Goal: Task Accomplishment & Management: Complete application form

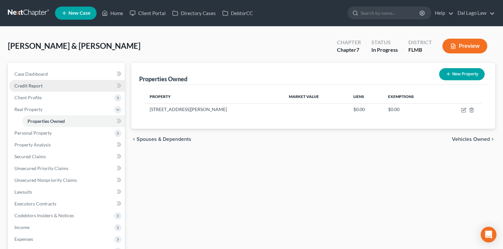
click at [27, 83] on span "Credit Report" at bounding box center [28, 86] width 28 height 6
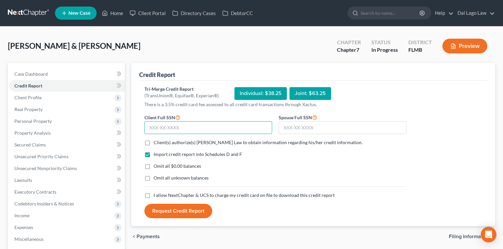
click at [195, 121] on input "text" at bounding box center [208, 127] width 128 height 13
type input "304-76-5956"
click at [293, 121] on input "text" at bounding box center [343, 127] width 128 height 13
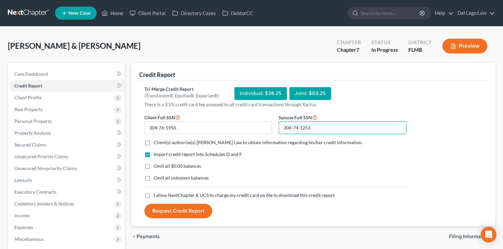
type input "306-74-1253"
click at [154, 139] on label "Client(s) authorize(s) [PERSON_NAME] Law to obtain information regarding his/he…" at bounding box center [258, 142] width 209 height 7
click at [156, 139] on input "Client(s) authorize(s) [PERSON_NAME] Law to obtain information regarding his/he…" at bounding box center [158, 141] width 4 height 4
checkbox input "true"
click at [154, 163] on label "Omit all $0.00 balances" at bounding box center [177, 166] width 47 height 7
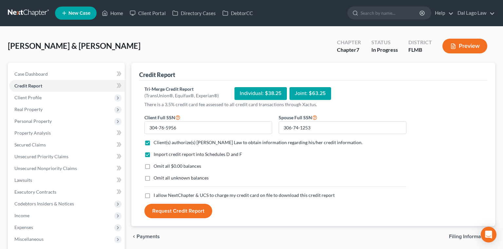
click at [156, 163] on input "Omit all $0.00 balances" at bounding box center [158, 165] width 4 height 4
checkbox input "true"
click at [154, 192] on label "I allow NextChapter & UCS to charge my credit card on file to download this cre…" at bounding box center [244, 195] width 181 height 7
click at [156, 192] on input "I allow NextChapter & UCS to charge my credit card on file to download this cre…" at bounding box center [158, 194] width 4 height 4
checkbox input "true"
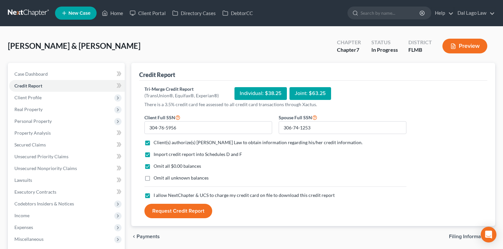
click at [159, 204] on button "Request Credit Report" at bounding box center [178, 211] width 68 height 14
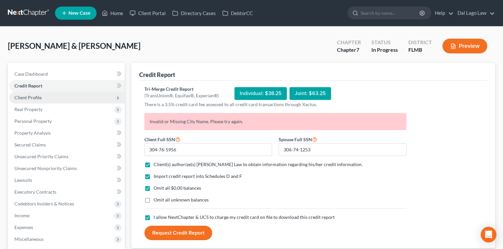
click at [28, 95] on span "Client Profile" at bounding box center [27, 98] width 27 height 6
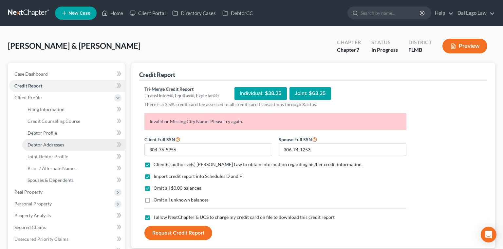
click at [34, 142] on span "Debtor Addresses" at bounding box center [46, 145] width 37 height 6
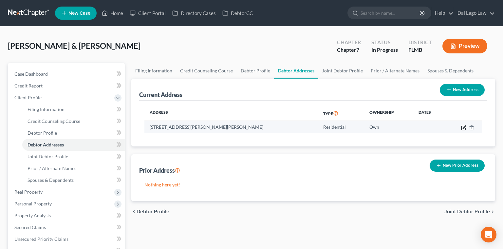
click at [465, 126] on icon "button" at bounding box center [464, 128] width 4 height 4
select select "9"
select select "34"
select select "0"
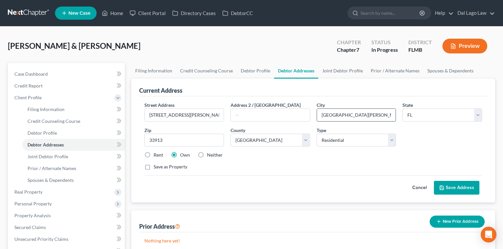
click at [344, 109] on input "[GEOGRAPHIC_DATA][PERSON_NAME]," at bounding box center [356, 115] width 79 height 12
type input "[GEOGRAPHIC_DATA][PERSON_NAME]"
click at [473, 181] on button "Save Address" at bounding box center [457, 188] width 46 height 14
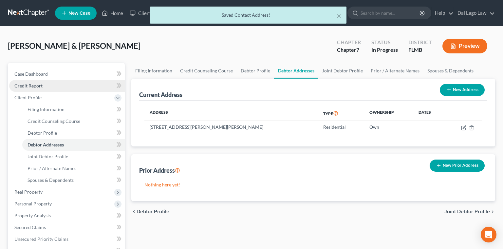
click at [20, 83] on span "Credit Report" at bounding box center [28, 86] width 28 height 6
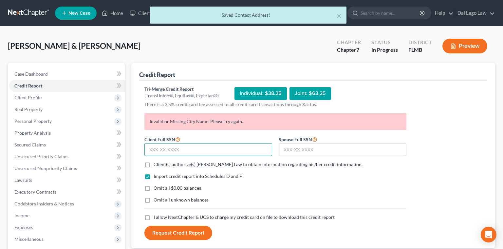
click at [181, 143] on input "text" at bounding box center [208, 149] width 128 height 13
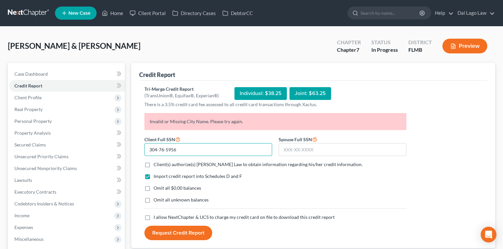
type input "304-76-5956"
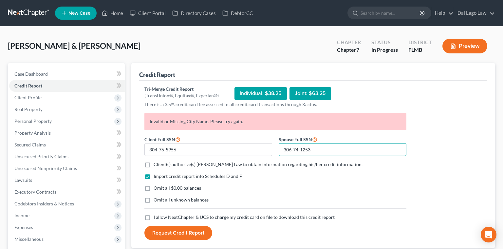
type input "306-74-1253"
click at [154, 161] on label "Client(s) authorize(s) [PERSON_NAME] Law to obtain information regarding his/he…" at bounding box center [258, 164] width 209 height 7
click at [156, 161] on input "Client(s) authorize(s) [PERSON_NAME] Law to obtain information regarding his/he…" at bounding box center [158, 163] width 4 height 4
checkbox input "true"
click at [154, 185] on label "Omit all $0.00 balances" at bounding box center [177, 188] width 47 height 7
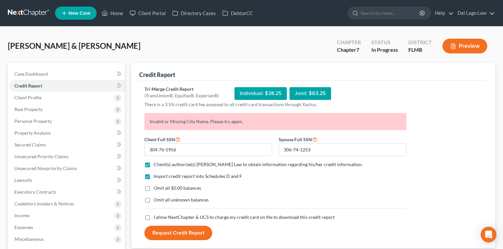
click at [156, 185] on input "Omit all $0.00 balances" at bounding box center [158, 187] width 4 height 4
checkbox input "true"
click at [154, 214] on label "I allow NextChapter & UCS to charge my credit card on file to download this cre…" at bounding box center [244, 217] width 181 height 7
click at [156, 214] on input "I allow NextChapter & UCS to charge my credit card on file to download this cre…" at bounding box center [158, 216] width 4 height 4
checkbox input "true"
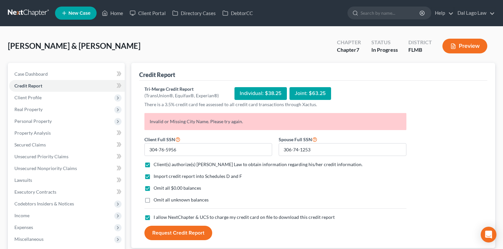
click at [155, 226] on button "Request Credit Report" at bounding box center [178, 233] width 68 height 14
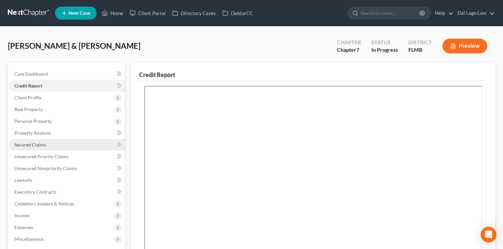
click at [24, 142] on span "Secured Claims" at bounding box center [29, 145] width 31 height 6
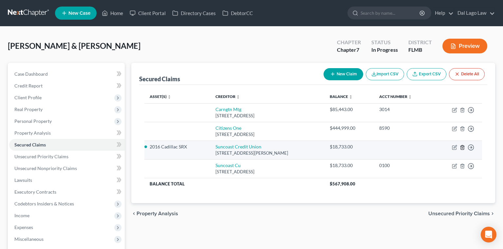
click at [465, 145] on icon "button" at bounding box center [462, 147] width 5 height 5
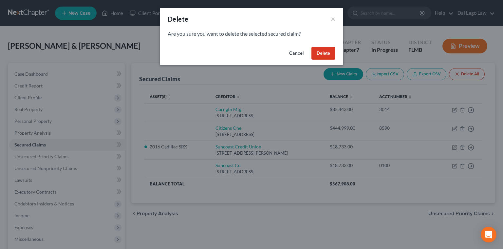
click at [312, 47] on button "Delete" at bounding box center [324, 53] width 24 height 13
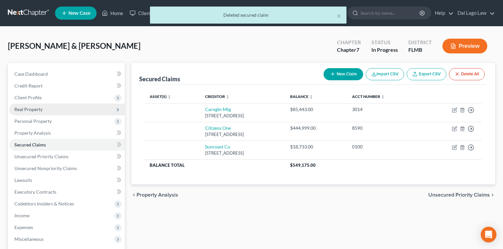
click at [25, 106] on span "Real Property" at bounding box center [28, 109] width 28 height 6
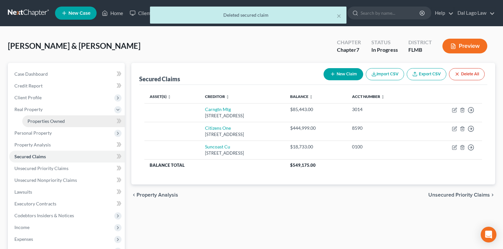
click at [28, 118] on span "Properties Owned" at bounding box center [46, 121] width 37 height 6
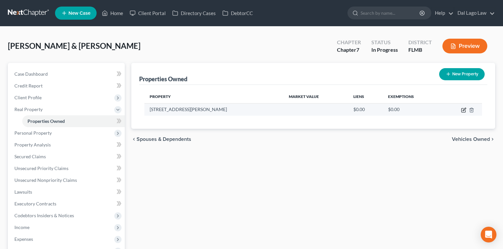
click at [466, 107] on icon "button" at bounding box center [463, 109] width 5 height 5
select select "9"
select select "2"
select select "5"
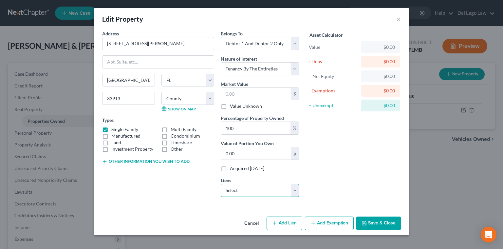
select select "0"
click option "Citizens One - $444,999.00" at bounding box center [0, 0] width 0 height 0
select select
select select "48"
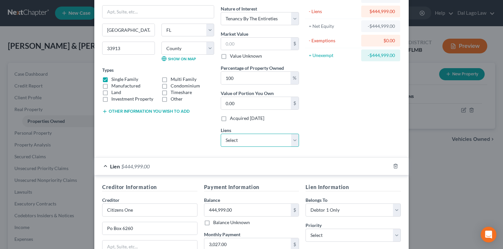
scroll to position [51, 0]
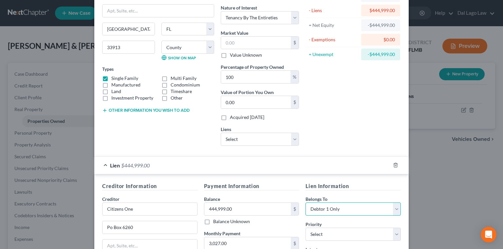
click at [306, 202] on select "Select Debtor 1 Only Debtor 2 Only Debtor 1 And Debtor 2 Only At Least One Of T…" at bounding box center [353, 208] width 95 height 13
select select "2"
click option "Debtor 1 And Debtor 2 Only" at bounding box center [0, 0] width 0 height 0
select select "0"
click option "1st" at bounding box center [0, 0] width 0 height 0
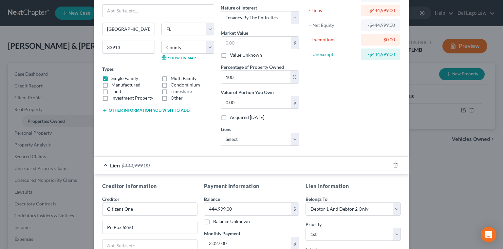
select select "4"
click option "Other" at bounding box center [0, 0] width 0 height 0
type input "Maintain and Pay"
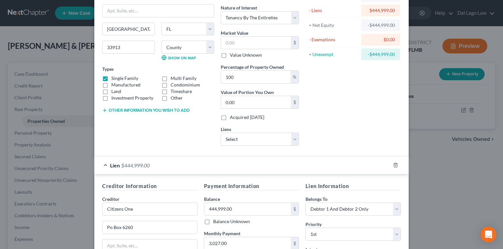
checkbox input "true"
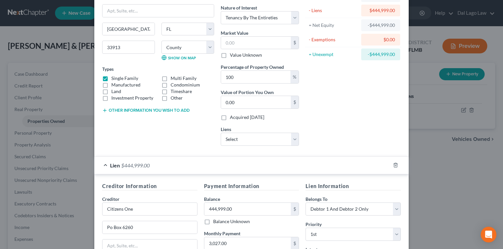
checkbox input "true"
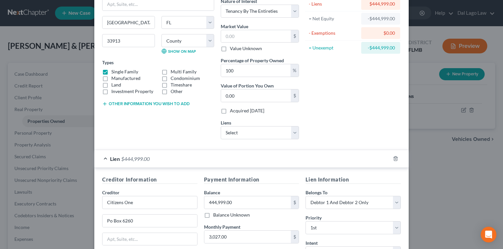
scroll to position [60, 0]
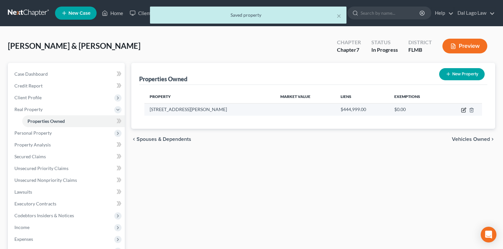
click at [466, 107] on icon "button" at bounding box center [463, 109] width 5 height 5
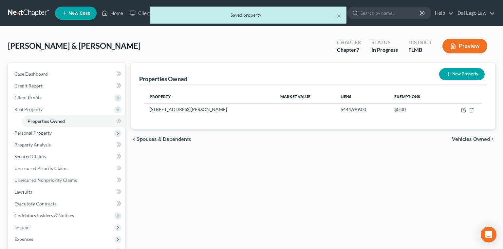
select select "9"
select select "2"
select select "5"
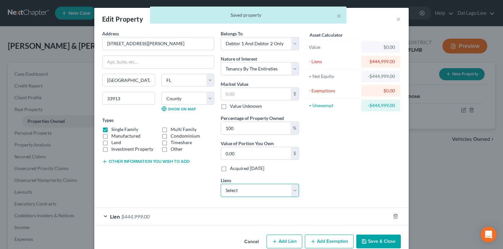
click at [221, 184] on select "Select Carngtn Mtg - $85,443.00 Suncoast Cu - $18,733.00" at bounding box center [260, 190] width 78 height 13
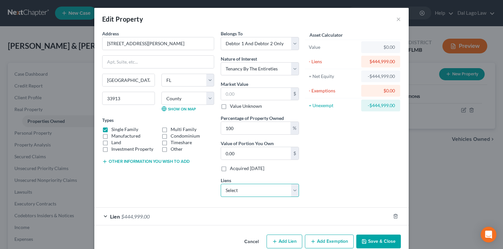
select select "0"
click option "Carngtn Mtg - $85,443.00" at bounding box center [0, 0] width 0 height 0
select select
select select "4"
select select "2"
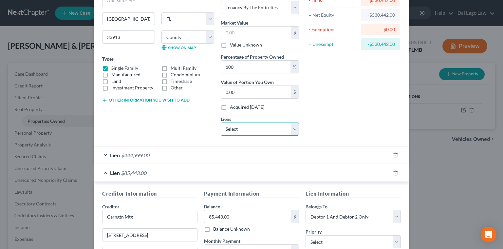
scroll to position [64, 0]
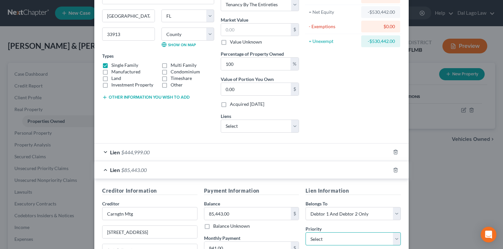
click at [306, 232] on select "Select 1st 2nd 3rd 4th 5th 6th 7th 8th 9th 10th 11th 12th 13th 14th 15th 16th 1…" at bounding box center [353, 238] width 95 height 13
select select "1"
click option "2nd" at bounding box center [0, 0] width 0 height 0
select select "4"
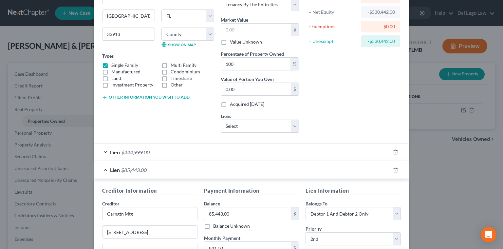
click option "Other" at bounding box center [0, 0] width 0 height 0
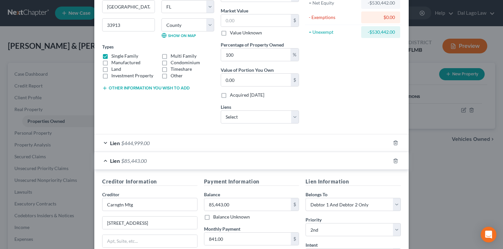
type input "Maintain and Pay"
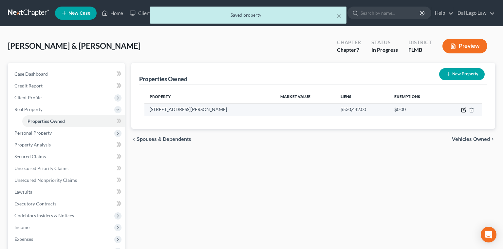
click at [466, 108] on icon "button" at bounding box center [464, 109] width 3 height 3
select select "9"
select select "2"
select select "5"
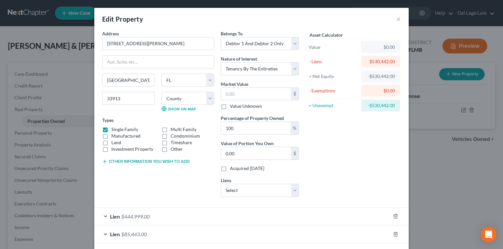
select select "2"
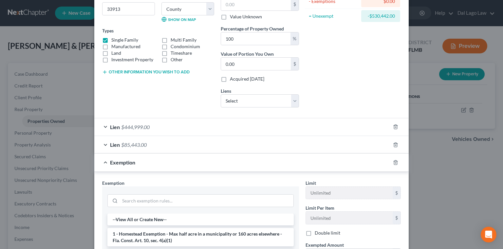
scroll to position [94, 0]
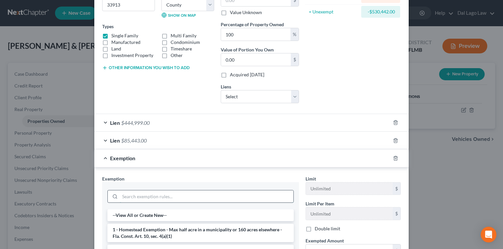
click at [192, 190] on input "search" at bounding box center [207, 196] width 174 height 12
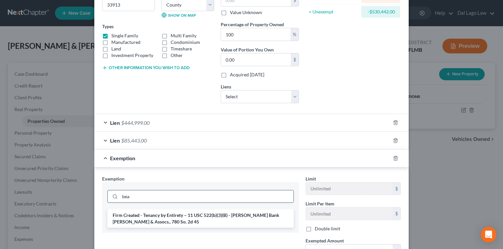
scroll to position [89, 0]
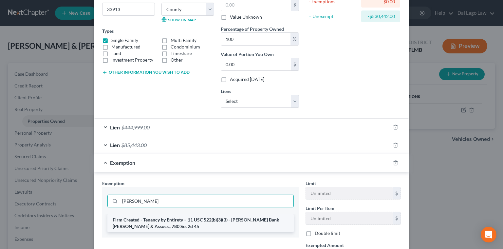
type input "[PERSON_NAME]"
click at [223, 214] on li "Firm Created - Tenancy by Entirety – 11 USC 522(b)(3)(B) - [PERSON_NAME] Bank […" at bounding box center [200, 223] width 186 height 18
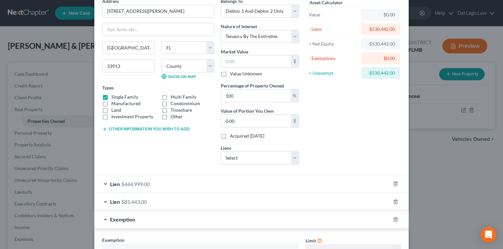
scroll to position [14, 0]
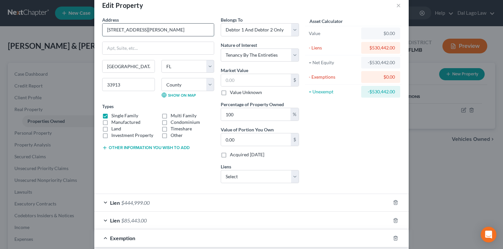
drag, startPoint x: 185, startPoint y: 22, endPoint x: 91, endPoint y: 35, distance: 94.8
click at [103, 35] on input "[STREET_ADDRESS][PERSON_NAME]" at bounding box center [158, 30] width 111 height 12
click at [253, 74] on input "text" at bounding box center [256, 80] width 70 height 12
type input "5"
type input "5.00"
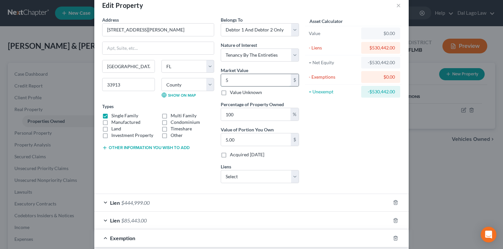
type input "54"
type input "54.00"
type input "545"
type input "545.00"
type input "5455"
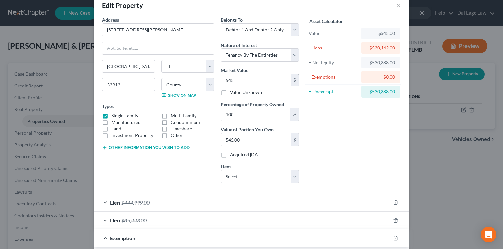
type input "5,455.00"
type input "5,4550"
type input "54,550.00"
type input "54,5500"
type input "545,500.00"
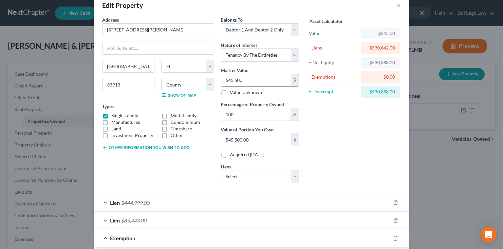
type input "545,500"
click at [177, 145] on button "Other information you wish to add" at bounding box center [145, 147] width 87 height 5
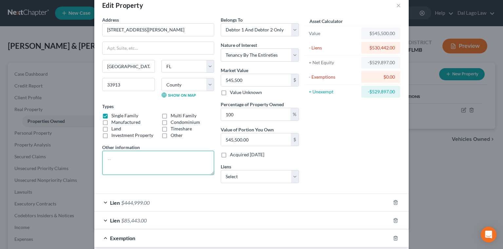
click at [164, 151] on textarea at bounding box center [158, 163] width 112 height 24
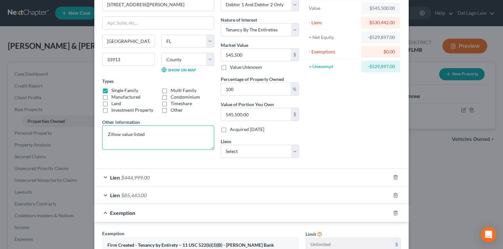
scroll to position [64, 0]
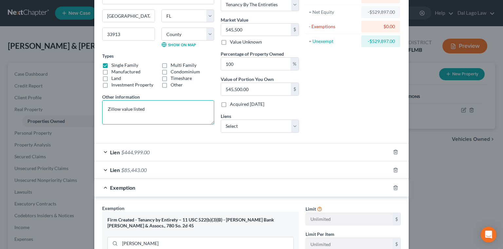
type textarea "Zillow value listed"
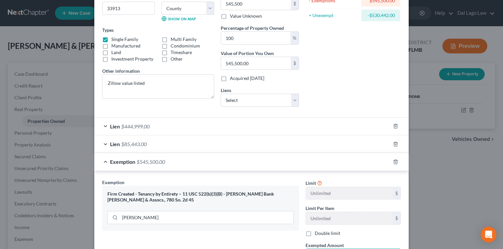
type input "545,500"
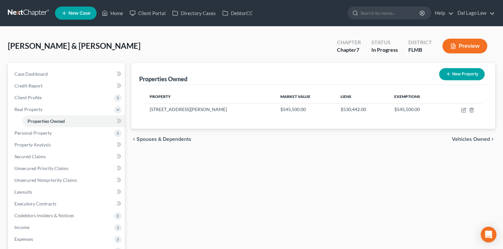
click at [484, 137] on span "Vehicles Owned" at bounding box center [471, 139] width 38 height 5
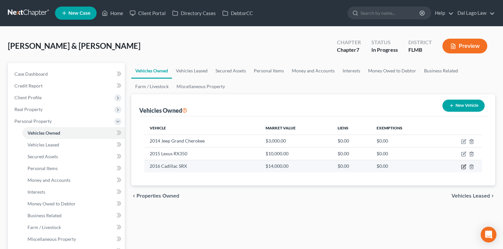
click at [466, 164] on icon "button" at bounding box center [463, 166] width 5 height 5
select select "0"
select select "10"
select select "1"
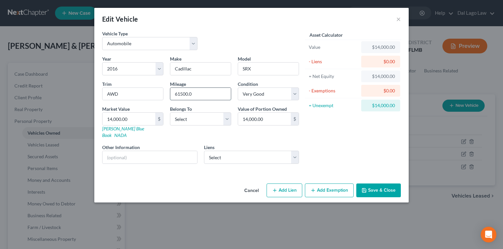
click at [209, 88] on input "61500.0" at bounding box center [200, 94] width 61 height 12
type input "61,500"
select select "2"
click option "Good" at bounding box center [0, 0] width 0 height 0
click at [155, 113] on input "14,000.00" at bounding box center [129, 119] width 53 height 12
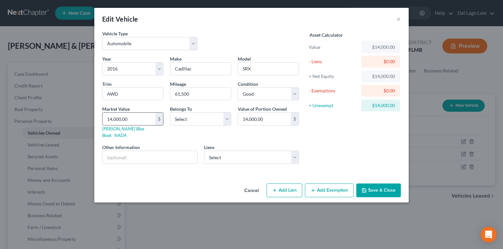
type input "1"
type input "1.00"
type input "10"
type input "10.00"
type input "105"
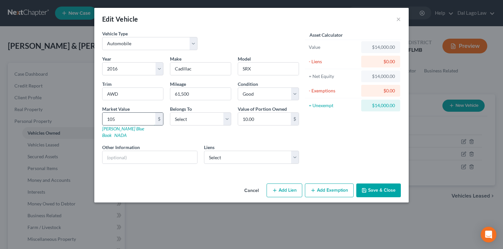
type input "105.00"
type input "1057"
type input "1,057.00"
type input "1,0574"
type input "10,574.00"
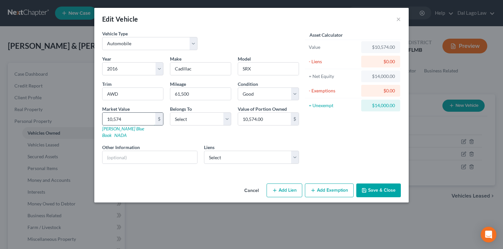
type input "10,574"
select select "2"
click option "Debtor 1 And Debtor 2 Only" at bounding box center [0, 0] width 0 height 0
click at [166, 151] on input "text" at bounding box center [150, 157] width 95 height 12
type input "KBB value listed"
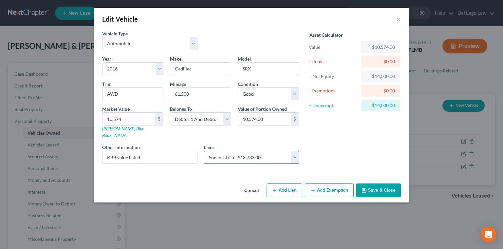
select select "9"
select select "1"
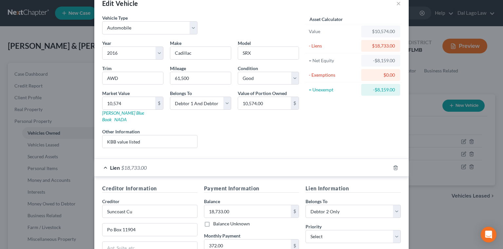
scroll to position [21, 0]
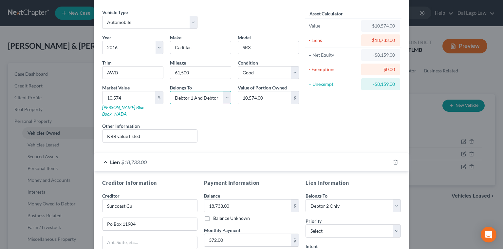
click at [231, 91] on select "Select Debtor 1 Only Debtor 2 Only Debtor 1 And Debtor 2 Only At Least One Of T…" at bounding box center [200, 97] width 61 height 13
click option "Debtor 1 And Debtor 2 Only" at bounding box center [0, 0] width 0 height 0
click at [170, 91] on select "Select Debtor 1 Only Debtor 2 Only Debtor 1 And Debtor 2 Only At Least One Of T…" at bounding box center [200, 97] width 61 height 13
select select "1"
click option "Debtor 2 Only" at bounding box center [0, 0] width 0 height 0
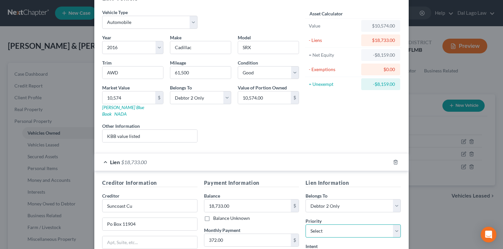
select select "0"
click option "1st" at bounding box center [0, 0] width 0 height 0
select select "4"
click option "Other" at bounding box center [0, 0] width 0 height 0
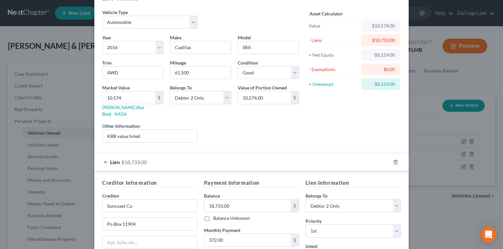
type input "Maintain and Pay"
click at [232, 234] on input "372.00" at bounding box center [247, 240] width 87 height 12
type input "372.65"
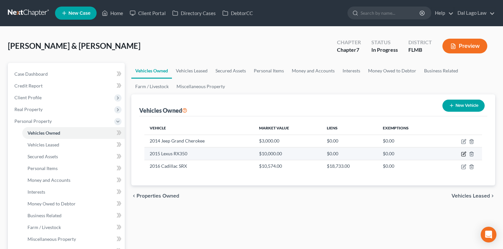
click at [466, 151] on icon "button" at bounding box center [463, 153] width 5 height 5
select select "0"
select select "11"
select select "2"
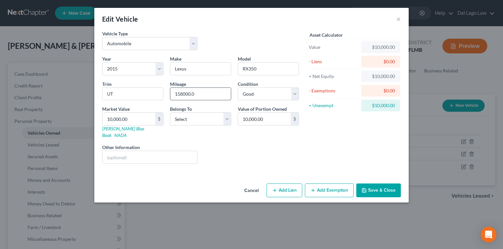
click at [216, 88] on input "158000.0" at bounding box center [200, 94] width 61 height 12
type input "158,000"
select select "2"
click option "Debtor 1 And Debtor 2 Only" at bounding box center [0, 0] width 0 height 0
click at [176, 151] on input "text" at bounding box center [150, 157] width 95 height 12
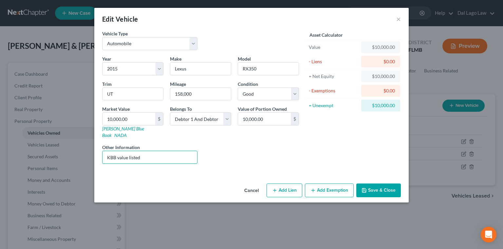
type input "KBB value listed"
click at [155, 113] on input "10,000.00" at bounding box center [129, 119] width 53 height 12
type input "1"
type input "1.00"
type input "11"
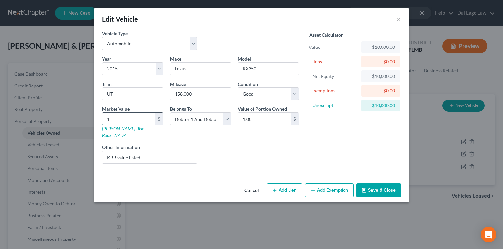
type input "11.00"
type input "113"
type input "113.00"
type input "1138"
type input "1,138.00"
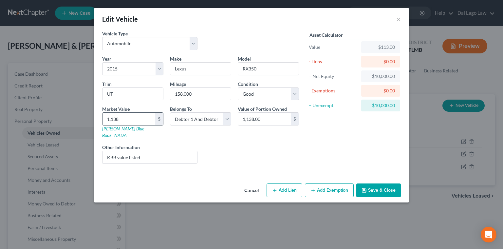
type input "1,1380"
type input "11,380.00"
type input "11,380"
click at [318, 183] on button "Add Exemption" at bounding box center [329, 190] width 49 height 14
select select "2"
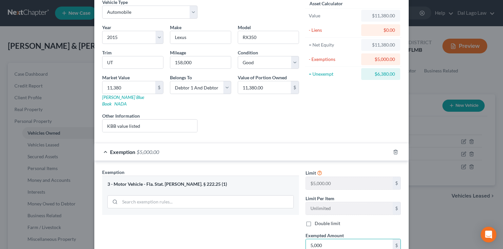
scroll to position [33, 0]
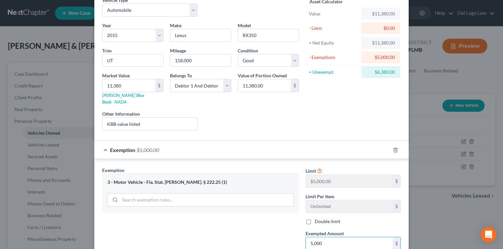
type input "5,000"
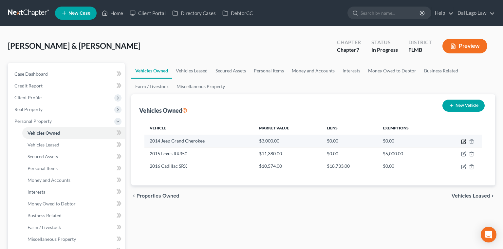
click at [465, 140] on icon "button" at bounding box center [464, 142] width 4 height 4
select select "0"
select select "12"
select select "3"
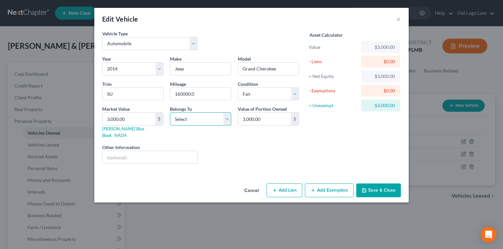
click at [170, 112] on select "Select Debtor 1 Only Debtor 2 Only Debtor 1 And Debtor 2 Only At Least One Of T…" at bounding box center [200, 118] width 61 height 13
select select "2"
click option "Debtor 1 And Debtor 2 Only" at bounding box center [0, 0] width 0 height 0
click at [216, 88] on input "160000.0" at bounding box center [200, 94] width 61 height 12
type input "160,000"
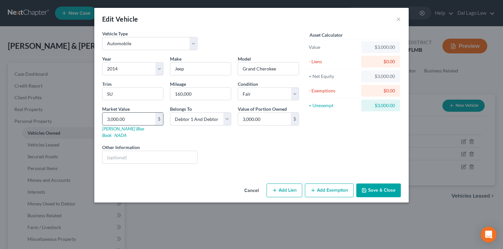
click at [155, 113] on input "3,000.00" at bounding box center [129, 119] width 53 height 12
type input "5"
type input "5.00"
type input "56"
type input "56.00"
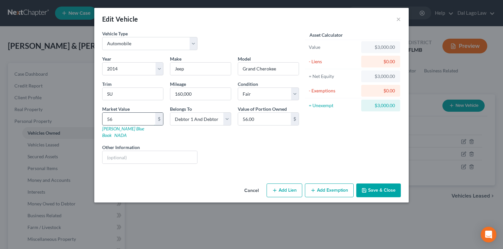
type input "565"
type input "565.00"
type input "5651"
type input "5,651.00"
type input "5,651"
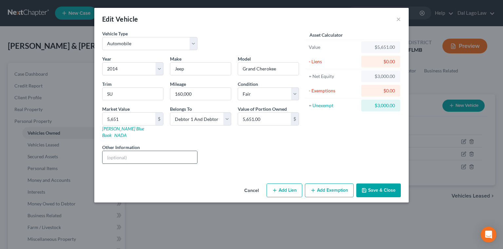
click at [166, 151] on input "text" at bounding box center [150, 157] width 95 height 12
type input "KBB value listed"
click at [306, 183] on button "Add Exemption" at bounding box center [329, 190] width 49 height 14
select select "2"
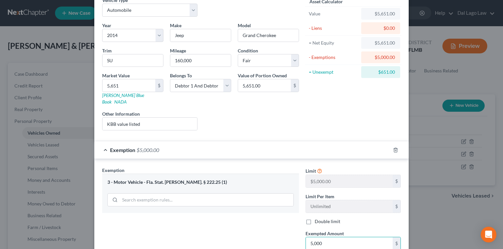
type input "5,000"
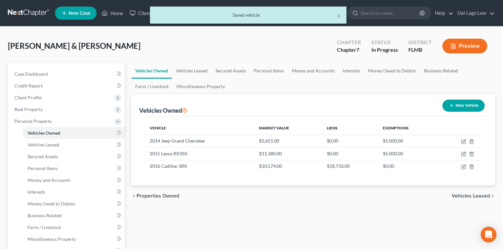
click at [476, 193] on span "Vehicles Leased" at bounding box center [471, 195] width 38 height 5
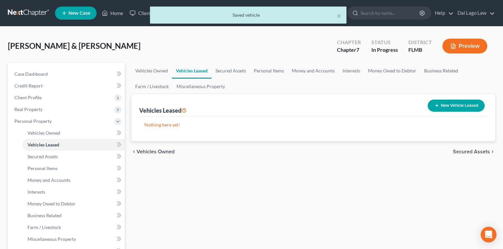
click at [479, 149] on span "Secured Assets" at bounding box center [471, 151] width 37 height 5
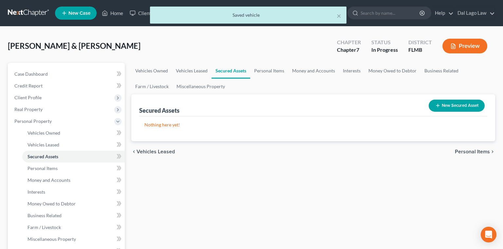
click at [479, 149] on span "Personal Items" at bounding box center [472, 151] width 35 height 5
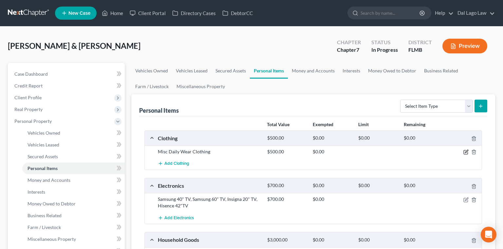
click at [469, 149] on icon "button" at bounding box center [465, 151] width 5 height 5
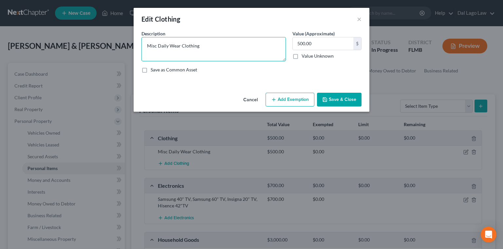
drag, startPoint x: 198, startPoint y: 32, endPoint x: 104, endPoint y: 35, distance: 95.0
click at [142, 37] on textarea "Misc Daily Wear Clothing" at bounding box center [214, 49] width 144 height 24
type textarea "Clothing"
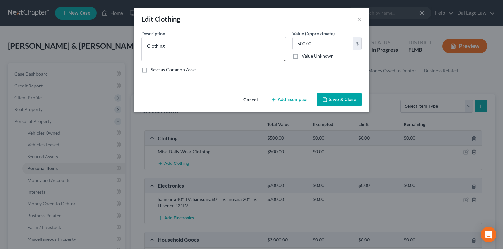
click at [282, 93] on button "Add Exemption" at bounding box center [290, 100] width 49 height 14
select select "2"
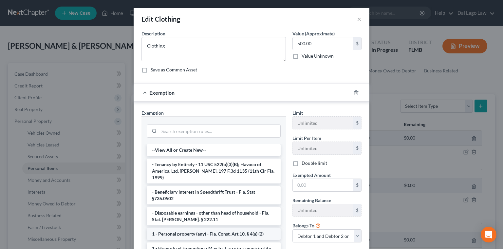
click at [202, 228] on li "1 - Personal property (any) - Fla. Const. Art.10, § 4(a) (2)" at bounding box center [214, 234] width 134 height 12
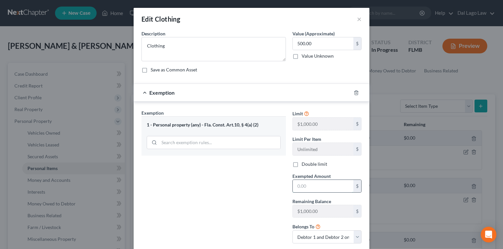
click at [303, 180] on input "text" at bounding box center [323, 186] width 61 height 12
type input "500"
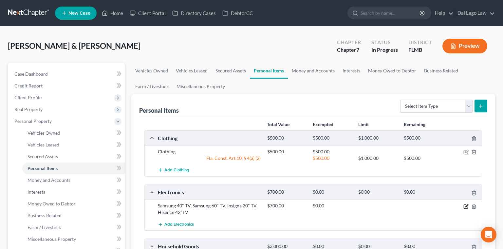
click at [469, 204] on icon "button" at bounding box center [465, 206] width 5 height 5
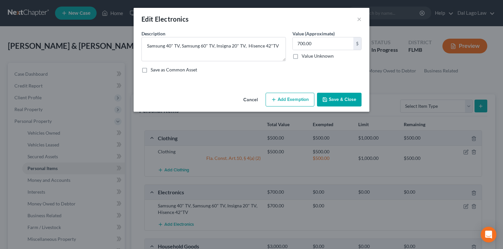
click at [282, 93] on button "Add Exemption" at bounding box center [290, 100] width 49 height 14
select select "2"
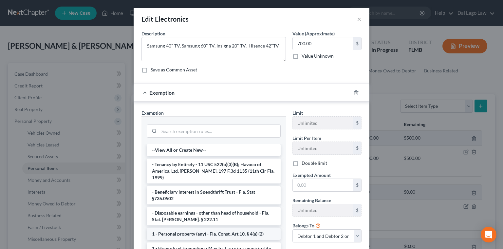
click at [194, 228] on li "1 - Personal property (any) - Fla. Const. Art.10, § 4(a) (2)" at bounding box center [214, 234] width 134 height 12
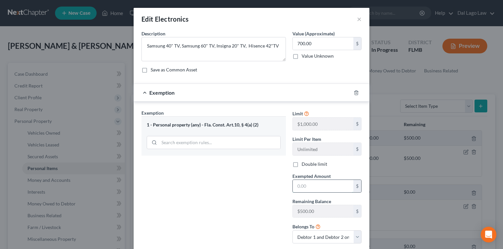
click at [295, 180] on input "text" at bounding box center [323, 186] width 61 height 12
type input "7"
type input "500"
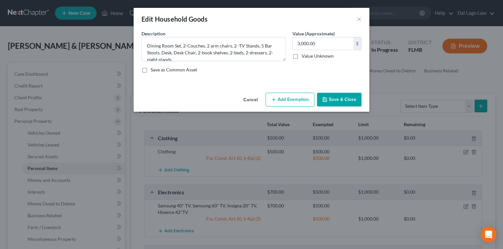
click at [286, 93] on button "Add Exemption" at bounding box center [290, 100] width 49 height 14
select select "2"
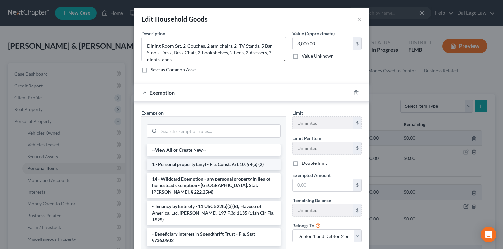
click at [206, 159] on li "1 - Personal property (any) - Fla. Const. Art.10, § 4(a) (2)" at bounding box center [214, 165] width 134 height 12
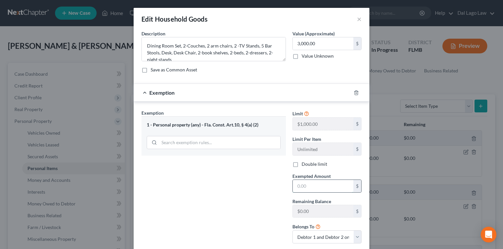
click at [300, 180] on input "text" at bounding box center [323, 186] width 61 height 12
type input "0"
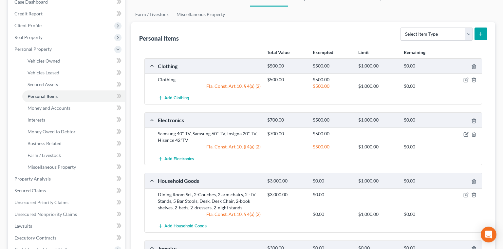
scroll to position [75, 0]
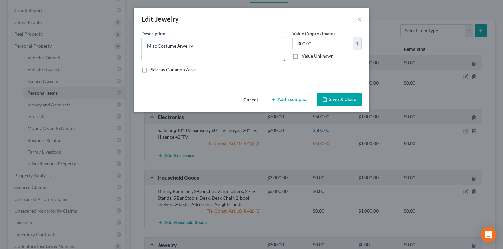
click at [287, 93] on button "Add Exemption" at bounding box center [290, 100] width 49 height 14
select select "2"
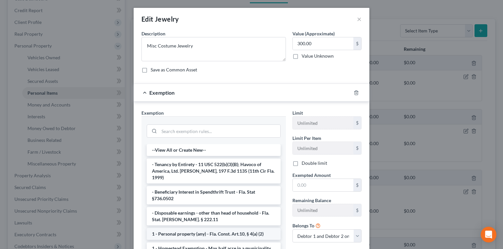
click at [204, 228] on li "1 - Personal property (any) - Fla. Const. Art.10, § 4(a) (2)" at bounding box center [214, 234] width 134 height 12
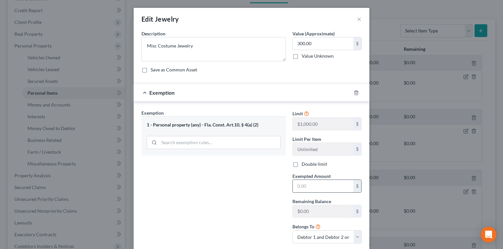
click at [295, 180] on input "text" at bounding box center [323, 186] width 61 height 12
type input "0"
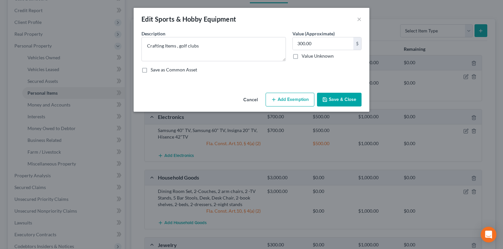
click at [281, 93] on button "Add Exemption" at bounding box center [290, 100] width 49 height 14
select select "2"
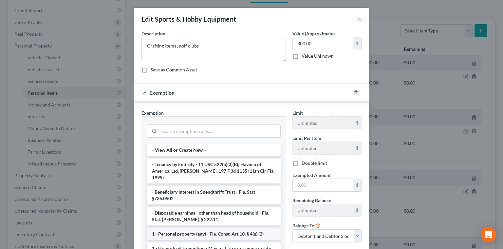
click at [195, 228] on li "1 - Personal property (any) - Fla. Const. Art.10, § 4(a) (2)" at bounding box center [214, 234] width 134 height 12
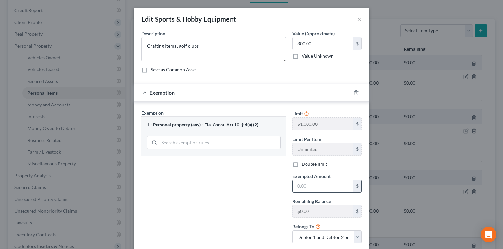
click at [294, 180] on input "text" at bounding box center [323, 186] width 61 height 12
type input "0"
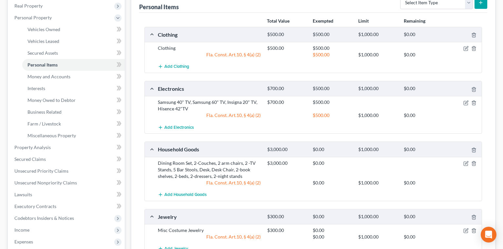
scroll to position [104, 0]
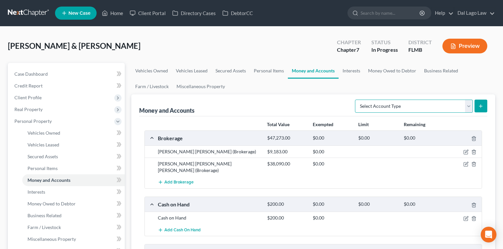
click at [355, 100] on select "Select Account Type Brokerage Cash on Hand Certificates of Deposit Checking Acc…" at bounding box center [414, 106] width 118 height 13
click at [368, 94] on div "Money and Accounts Select Account Type Brokerage Cash on Hand Certificates of D…" at bounding box center [313, 105] width 348 height 22
click at [468, 150] on icon "button" at bounding box center [466, 152] width 4 height 4
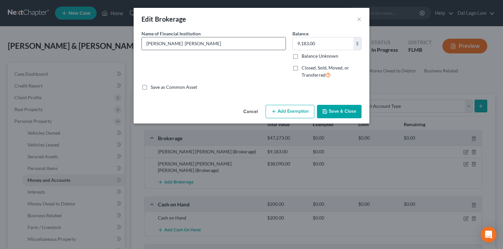
drag, startPoint x: 222, startPoint y: 35, endPoint x: 152, endPoint y: 37, distance: 69.8
click at [152, 37] on input "[PERSON_NAME] [PERSON_NAME]" at bounding box center [214, 43] width 144 height 12
click at [357, 16] on button "×" at bounding box center [359, 19] width 5 height 8
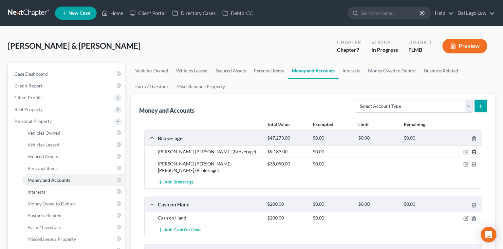
click at [477, 149] on icon "button" at bounding box center [473, 151] width 5 height 5
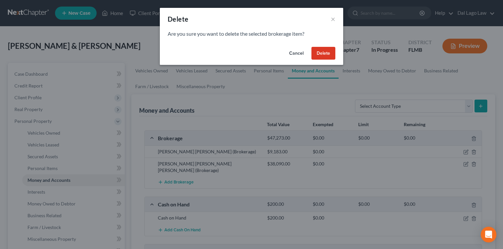
click at [312, 47] on button "Delete" at bounding box center [324, 53] width 24 height 13
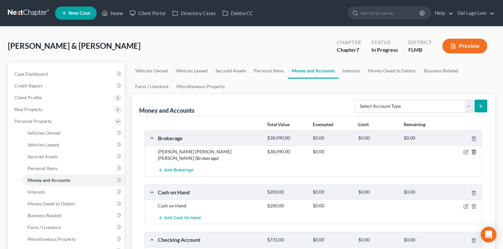
click at [477, 149] on icon "button" at bounding box center [473, 151] width 5 height 5
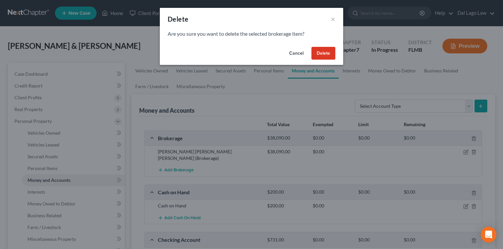
click at [312, 47] on button "Delete" at bounding box center [324, 53] width 24 height 13
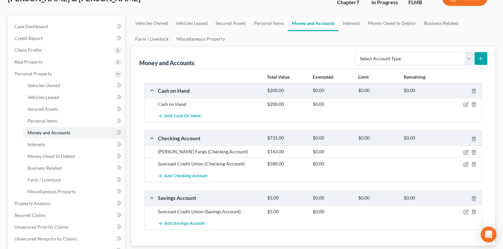
scroll to position [50, 0]
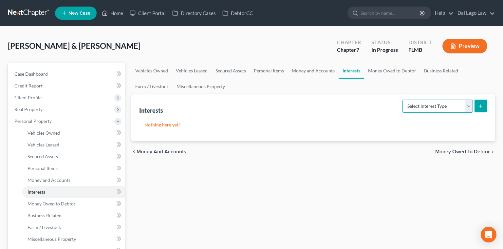
click at [403, 100] on select "Select Interest Type 401K Annuity Bond Education IRA Government Bond Government…" at bounding box center [438, 106] width 70 height 13
select select "ira"
click option "IRA" at bounding box center [0, 0] width 0 height 0
click at [485, 100] on button "submit" at bounding box center [481, 106] width 13 height 13
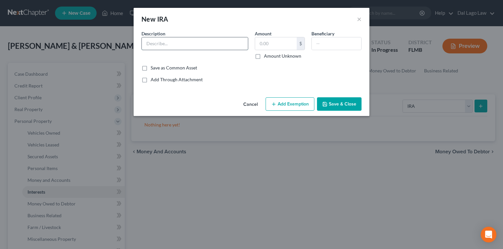
click at [172, 37] on input "text" at bounding box center [195, 43] width 106 height 12
paste input "[PERSON_NAME] [PERSON_NAME]"
type input "[PERSON_NAME] [PERSON_NAME]"
type input "9,182.72"
click at [330, 37] on input "text" at bounding box center [336, 43] width 49 height 12
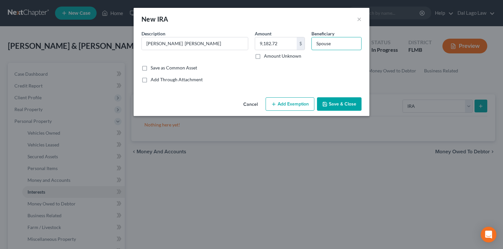
type input "Spouse"
click at [272, 95] on div "Cancel Add Exemption Save & Close" at bounding box center [252, 106] width 236 height 22
click at [278, 97] on button "Add Exemption" at bounding box center [290, 104] width 49 height 14
select select "2"
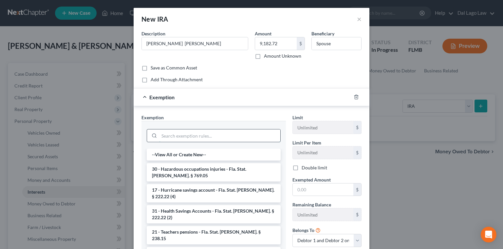
click at [226, 129] on input "search" at bounding box center [219, 135] width 121 height 12
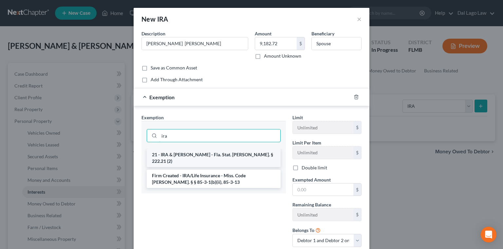
type input "ira"
click at [225, 149] on li "21 - IRA & [PERSON_NAME] - Fla. Stat. [PERSON_NAME]. § 222.21 (2)" at bounding box center [214, 158] width 134 height 18
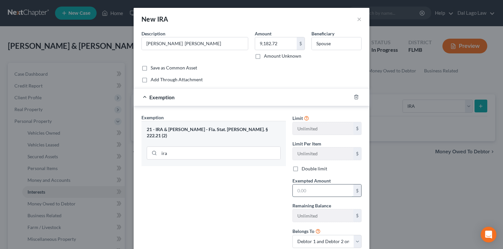
click at [293, 184] on input "text" at bounding box center [323, 190] width 61 height 12
type input "9,182.72"
select select "0"
click option "Debtor 1 only" at bounding box center [0, 0] width 0 height 0
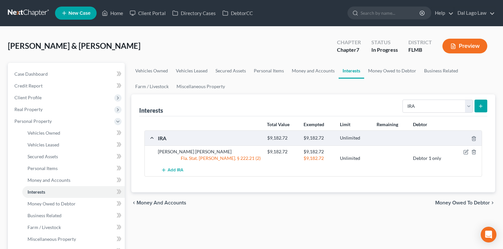
click at [485, 100] on button "submit" at bounding box center [481, 106] width 13 height 13
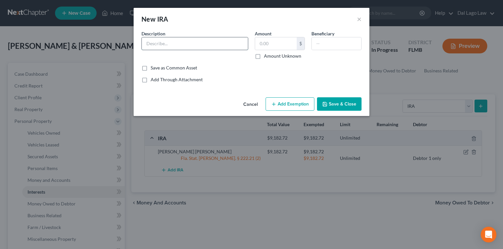
click at [184, 37] on input "text" at bounding box center [195, 43] width 106 height 12
paste input "[PERSON_NAME] [PERSON_NAME]"
type input "[PERSON_NAME] [PERSON_NAME]"
type input "38,090.03"
click at [314, 37] on input "text" at bounding box center [336, 43] width 49 height 12
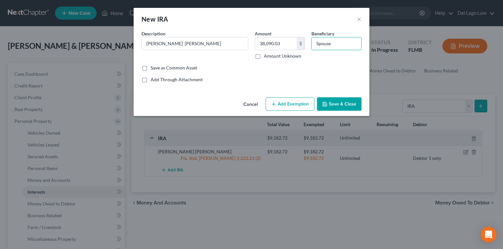
type input "Spouse"
click at [278, 97] on button "Add Exemption" at bounding box center [290, 104] width 49 height 14
select select "2"
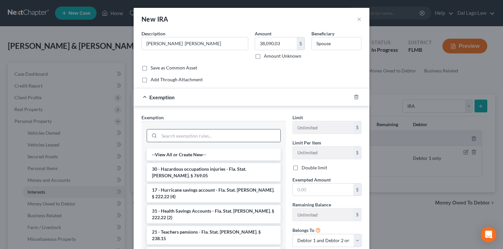
click at [207, 129] on input "search" at bounding box center [219, 135] width 121 height 12
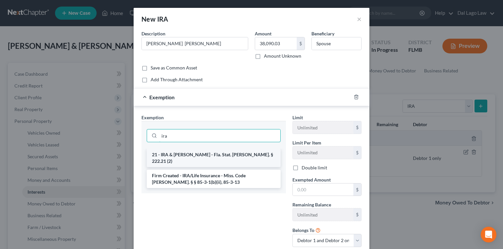
type input "ira"
click at [201, 149] on li "21 - IRA & [PERSON_NAME] - Fla. Stat. [PERSON_NAME]. § 222.21 (2)" at bounding box center [214, 158] width 134 height 18
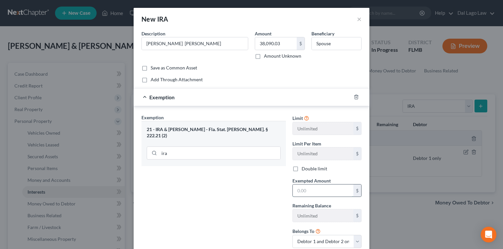
click at [311, 184] on input "text" at bounding box center [323, 190] width 61 height 12
type input "38,090.03"
select select "1"
click option "Debtor 2 only" at bounding box center [0, 0] width 0 height 0
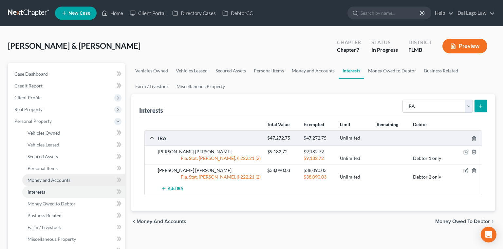
click at [28, 177] on span "Money and Accounts" at bounding box center [49, 180] width 43 height 6
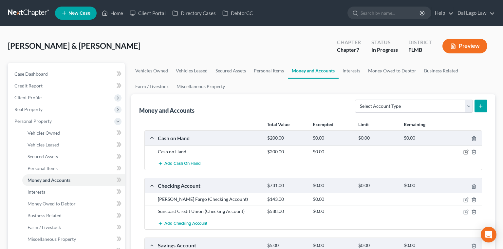
click at [468, 150] on icon "button" at bounding box center [466, 151] width 3 height 3
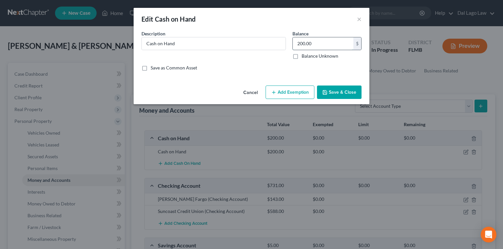
click at [312, 37] on input "200.00" at bounding box center [323, 43] width 61 height 12
type input "20"
click at [277, 85] on button "Add Exemption" at bounding box center [290, 92] width 49 height 14
select select "2"
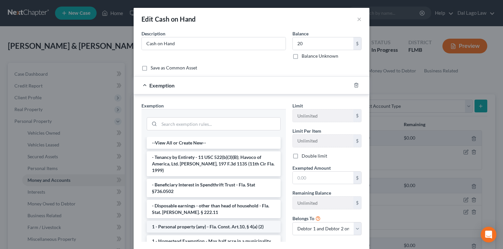
click at [192, 221] on li "1 - Personal property (any) - Fla. Const. Art.10, § 4(a) (2)" at bounding box center [214, 227] width 134 height 12
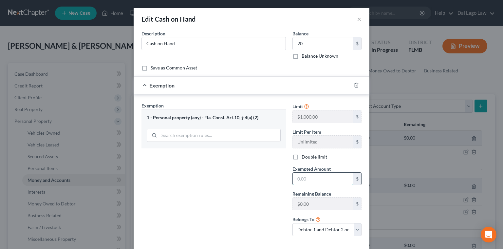
click at [300, 173] on input "text" at bounding box center [323, 179] width 61 height 12
type input "0"
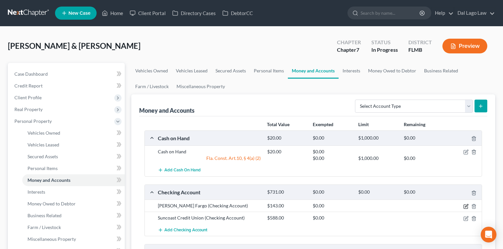
click at [468, 204] on icon "button" at bounding box center [466, 206] width 4 height 4
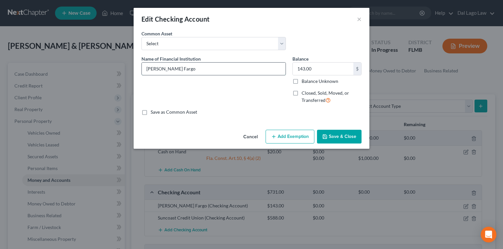
click at [198, 63] on input "[PERSON_NAME] Fargo" at bounding box center [214, 69] width 144 height 12
type input "[PERSON_NAME] Fargo #4309"
click at [277, 130] on button "Add Exemption" at bounding box center [290, 137] width 49 height 14
select select "2"
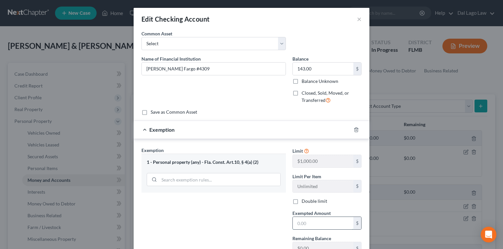
click at [296, 217] on input "text" at bounding box center [323, 223] width 61 height 12
type input "0"
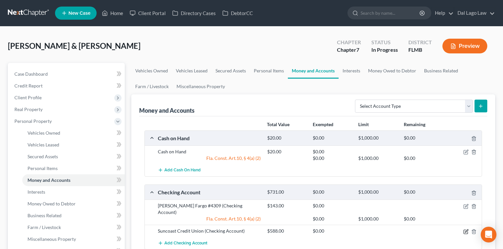
click at [469, 229] on icon "button" at bounding box center [465, 231] width 5 height 5
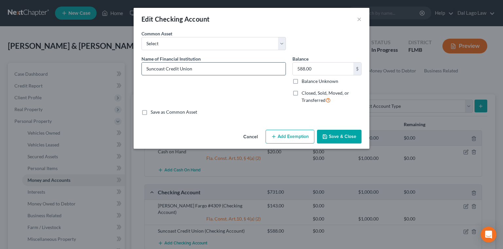
click at [210, 63] on input "Suncoast Credit Union" at bounding box center [214, 69] width 144 height 12
type input "Suncoast Credit Union #0628-00"
click at [278, 127] on div "Cancel Add Exemption Save & Close" at bounding box center [252, 138] width 236 height 22
click at [277, 130] on button "Add Exemption" at bounding box center [290, 137] width 49 height 14
select select "2"
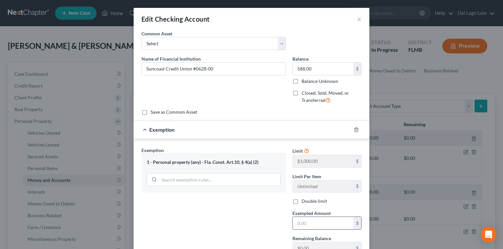
click at [298, 217] on input "text" at bounding box center [323, 223] width 61 height 12
type input "0"
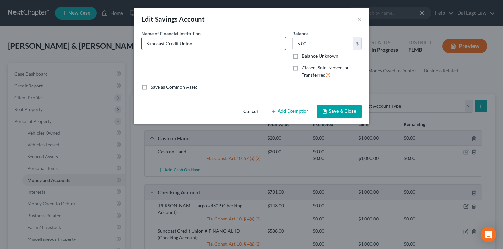
click at [225, 37] on input "Suncoast Credit Union" at bounding box center [214, 43] width 144 height 12
type input "Suncoast Credit Union #0628-50"
click at [272, 105] on button "Add Exemption" at bounding box center [290, 112] width 49 height 14
select select "2"
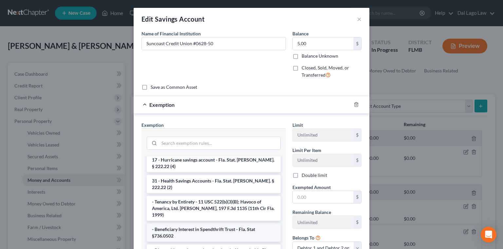
scroll to position [25, 0]
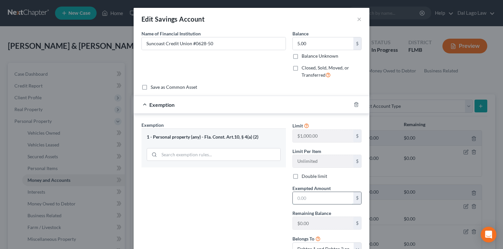
click at [293, 192] on input "text" at bounding box center [323, 198] width 61 height 12
type input "0"
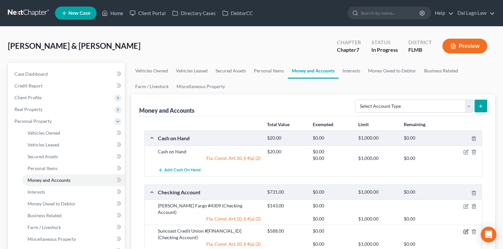
click at [469, 229] on icon "button" at bounding box center [465, 231] width 5 height 5
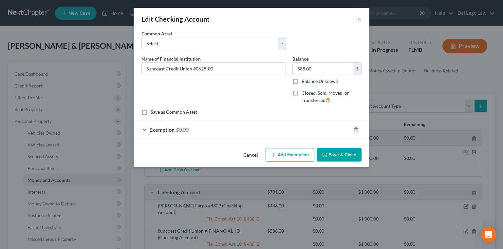
click at [198, 121] on div "Exemption $0.00" at bounding box center [242, 129] width 217 height 17
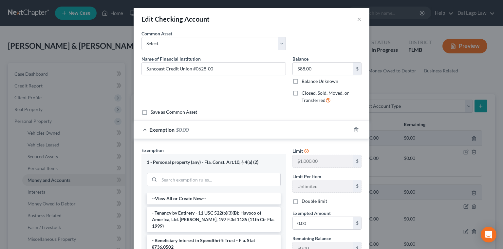
select select "1"
click option "Debtor 2 only" at bounding box center [0, 0] width 0 height 0
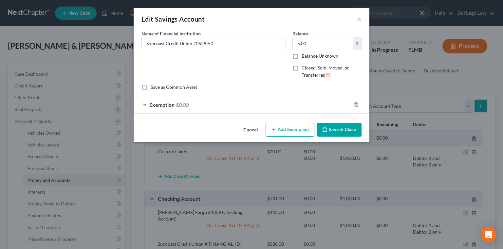
click at [206, 96] on div "Exemption $0.00" at bounding box center [242, 104] width 217 height 17
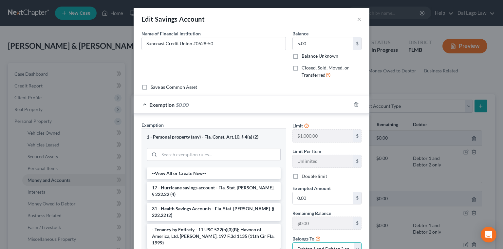
click at [293, 242] on select "Debtor 1 only Debtor 2 only Debtor 1 and Debtor 2 only" at bounding box center [327, 248] width 69 height 13
select select "1"
click option "Debtor 2 only" at bounding box center [0, 0] width 0 height 0
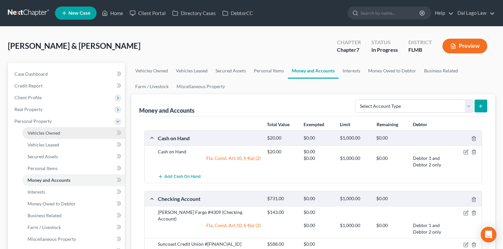
click at [39, 130] on span "Vehicles Owned" at bounding box center [44, 133] width 33 height 6
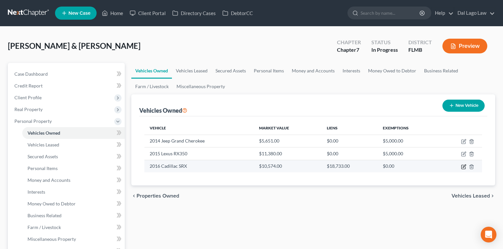
click at [466, 164] on icon "button" at bounding box center [464, 165] width 3 height 3
select select "0"
select select "10"
select select "2"
select select "1"
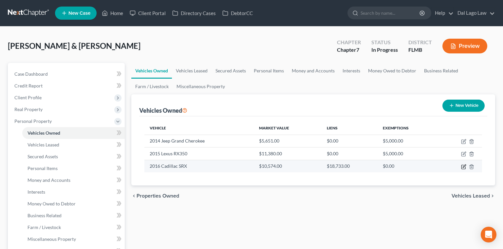
select select "9"
select select "1"
select select "0"
select select "4"
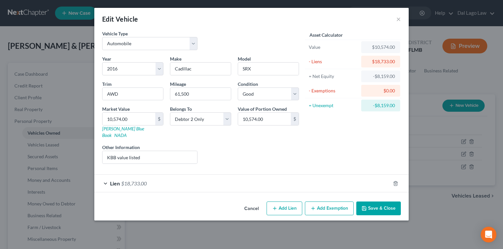
click at [147, 180] on span "$18,733.00" at bounding box center [134, 183] width 26 height 6
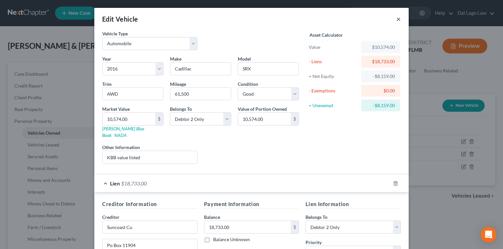
click at [396, 15] on button "×" at bounding box center [398, 19] width 5 height 8
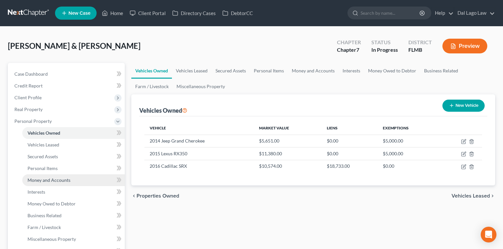
click at [41, 177] on span "Money and Accounts" at bounding box center [49, 180] width 43 height 6
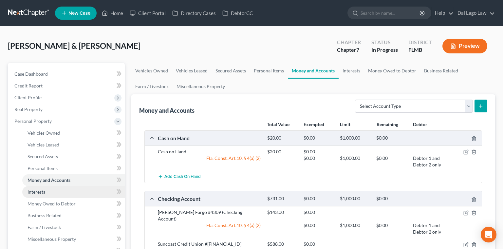
click at [38, 186] on link "Interests" at bounding box center [73, 192] width 103 height 12
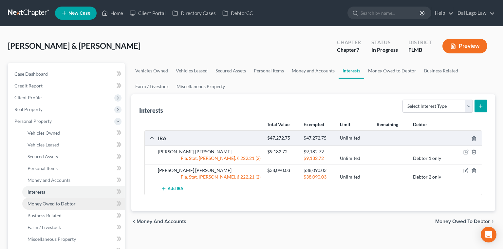
click at [37, 201] on span "Money Owed to Debtor" at bounding box center [52, 204] width 48 height 6
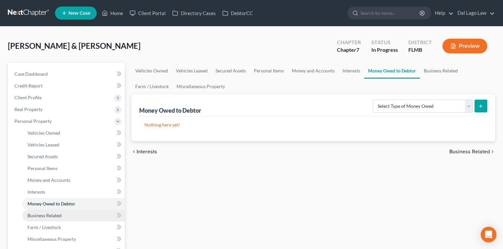
click at [35, 213] on span "Business Related" at bounding box center [45, 216] width 34 height 6
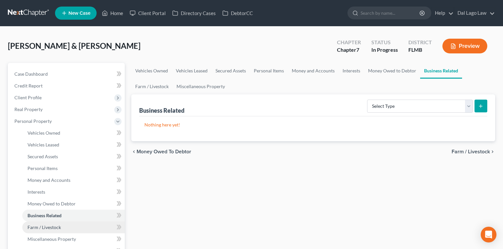
click at [32, 224] on span "Farm / Livestock" at bounding box center [44, 227] width 33 height 6
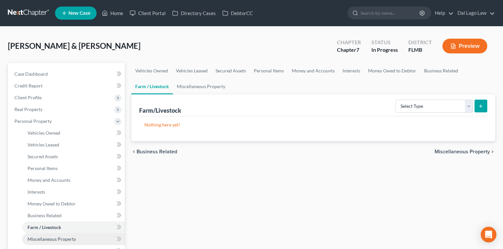
click at [31, 236] on span "Miscellaneous Property" at bounding box center [52, 239] width 48 height 6
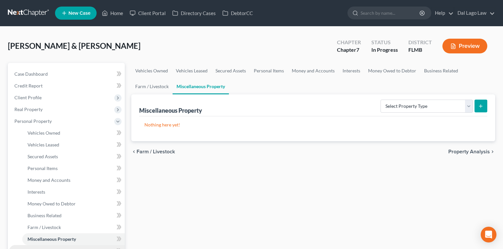
click at [28, 245] on link "Property Analysis" at bounding box center [67, 251] width 116 height 12
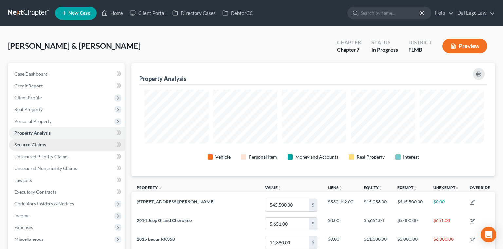
click at [22, 142] on span "Secured Claims" at bounding box center [29, 145] width 31 height 6
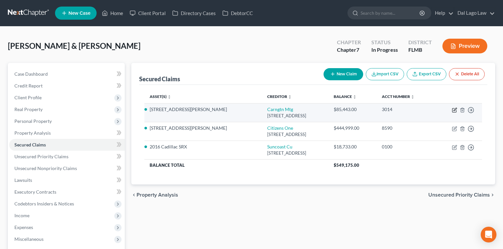
click at [457, 107] on icon "button" at bounding box center [454, 109] width 5 height 5
select select "4"
select select "14"
select select "4"
select select "2"
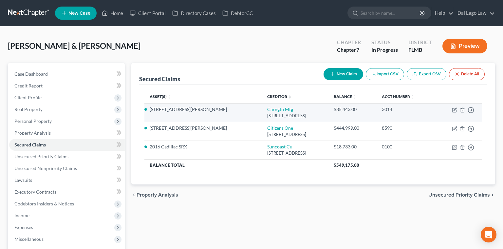
select select "0"
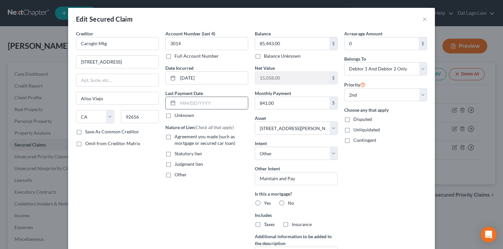
click at [225, 97] on input "text" at bounding box center [213, 103] width 70 height 12
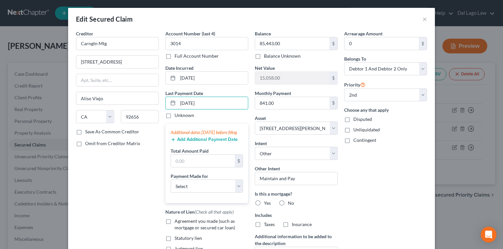
type input "[DATE]"
click at [229, 137] on button "Add Additional Payment Date" at bounding box center [204, 139] width 67 height 5
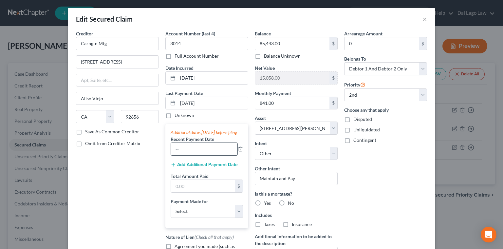
click at [218, 143] on input "text" at bounding box center [204, 149] width 66 height 12
type input "[DATE]"
click at [216, 162] on button "Add Additional Payment Date" at bounding box center [204, 164] width 67 height 5
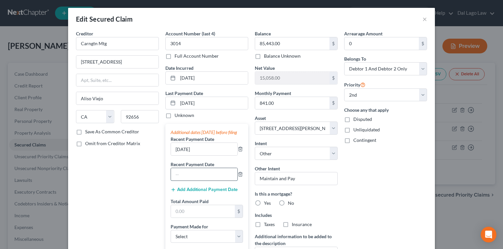
click at [213, 168] on input "text" at bounding box center [204, 174] width 66 height 12
type input "[DATE]"
click at [211, 205] on input "text" at bounding box center [203, 211] width 64 height 12
click at [273, 97] on input "841.00" at bounding box center [292, 103] width 74 height 12
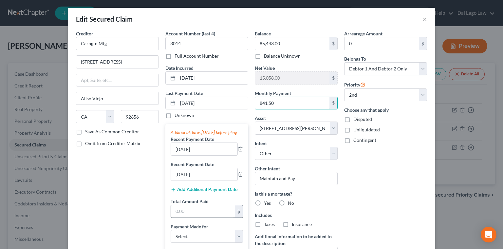
type input "841.50"
click at [222, 205] on input "text" at bounding box center [203, 211] width 64 height 12
type input "2,524.50"
select select "3"
click option "Mortgage" at bounding box center [0, 0] width 0 height 0
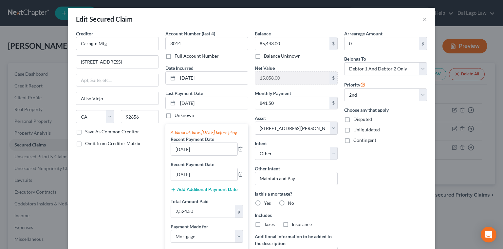
click at [264, 200] on label "Yes" at bounding box center [267, 203] width 7 height 7
click at [267, 200] on input "Yes" at bounding box center [269, 202] width 4 height 4
radio input "true"
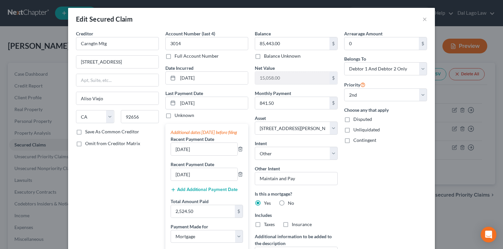
checkbox input "true"
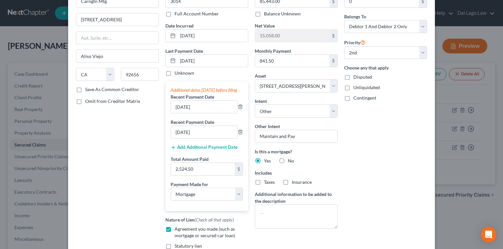
scroll to position [43, 0]
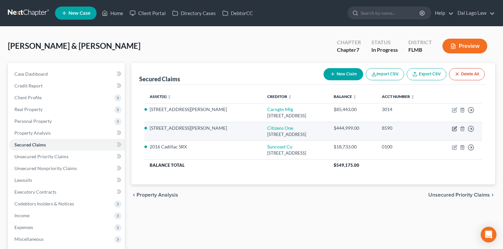
click at [457, 126] on icon "button" at bounding box center [454, 128] width 5 height 5
select select "48"
select select "14"
select select "4"
select select "2"
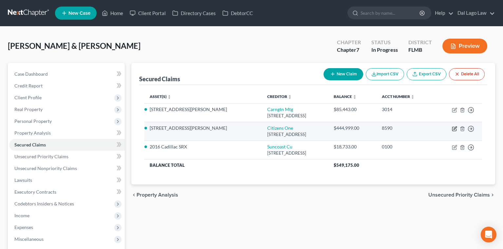
select select "0"
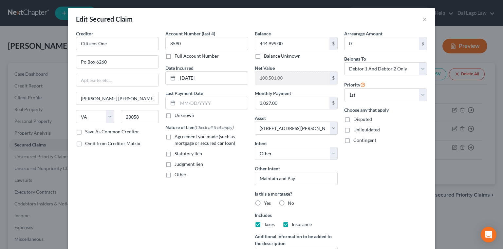
click at [189, 133] on label "Agreement you made (such as mortgage or secured car loan)" at bounding box center [212, 139] width 74 height 13
click at [181, 133] on input "Agreement you made (such as mortgage or secured car loan)" at bounding box center [179, 135] width 4 height 4
checkbox input "true"
click at [212, 97] on input "text" at bounding box center [213, 103] width 70 height 12
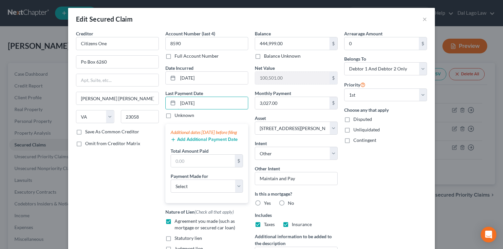
type input "[DATE]"
click at [205, 137] on button "Add Additional Payment Date" at bounding box center [204, 139] width 67 height 5
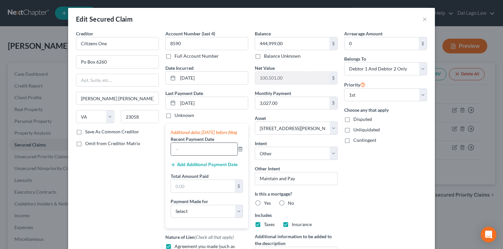
click at [207, 143] on input "text" at bounding box center [204, 149] width 66 height 12
type input "[DATE]"
click at [206, 162] on button "Add Additional Payment Date" at bounding box center [204, 164] width 67 height 5
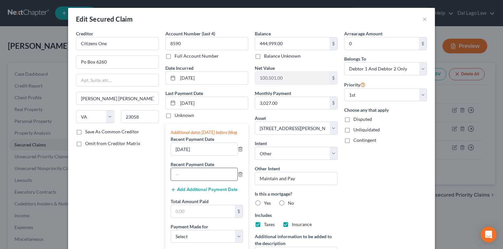
click at [205, 168] on input "text" at bounding box center [204, 174] width 66 height 12
type input "[DATE]"
click at [209, 205] on input "text" at bounding box center [203, 211] width 64 height 12
click at [285, 97] on input "3,027.00" at bounding box center [292, 103] width 74 height 12
click at [284, 97] on input "3,027.00" at bounding box center [292, 103] width 74 height 12
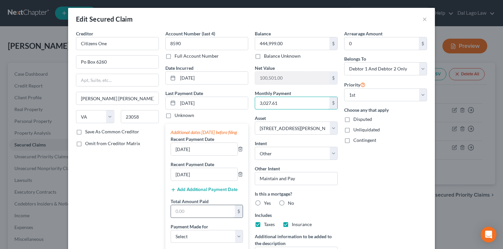
type input "3,027.61"
click at [201, 205] on input "text" at bounding box center [203, 211] width 64 height 12
type input "9,082.83"
click at [171, 230] on select "Select Car Credit Card Loan Repayment Mortgage Other Suppliers Or Vendors" at bounding box center [207, 236] width 72 height 13
select select "3"
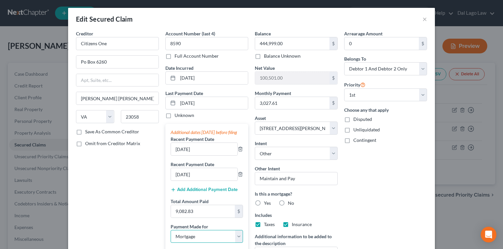
click option "Mortgage" at bounding box center [0, 0] width 0 height 0
click at [264, 200] on label "Yes" at bounding box center [267, 203] width 7 height 7
click at [267, 200] on input "Yes" at bounding box center [269, 202] width 4 height 4
radio input "true"
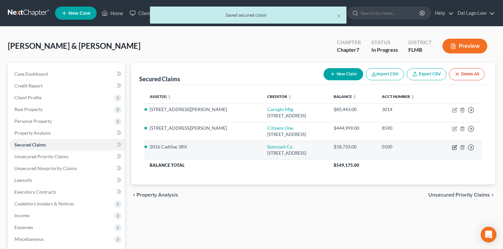
click at [457, 145] on icon "button" at bounding box center [454, 147] width 5 height 5
select select "9"
select select "4"
select select "1"
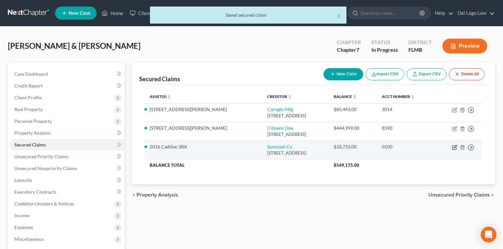
select select "0"
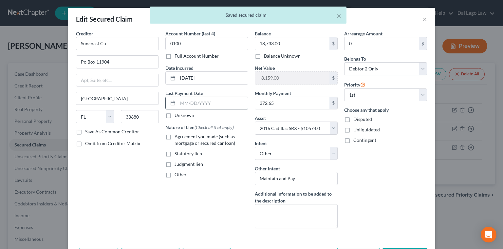
click at [225, 97] on input "text" at bounding box center [213, 103] width 70 height 12
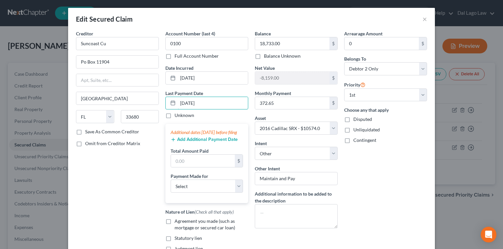
type input "[DATE]"
click at [220, 137] on button "Add Additional Payment Date" at bounding box center [204, 139] width 67 height 5
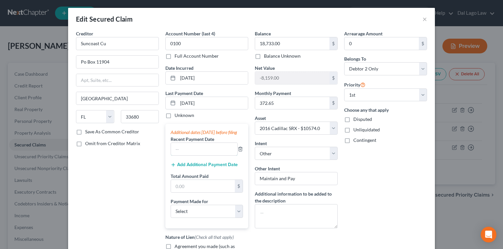
click at [215, 143] on input "text" at bounding box center [204, 149] width 66 height 12
type input "[DATE]"
click at [227, 162] on button "Add Additional Payment Date" at bounding box center [204, 164] width 67 height 5
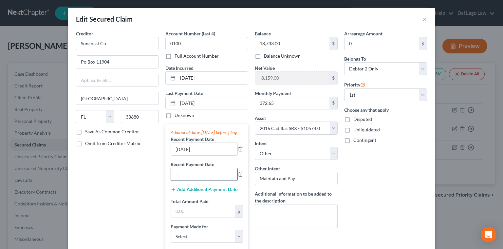
click at [211, 168] on input "text" at bounding box center [204, 174] width 66 height 12
type input "[DATE]"
click at [202, 205] on input "text" at bounding box center [203, 211] width 64 height 12
click at [171, 230] on select "Select Car Credit Card Loan Repayment Mortgage Other Suppliers Or Vendors" at bounding box center [207, 236] width 72 height 13
click option "Car" at bounding box center [0, 0] width 0 height 0
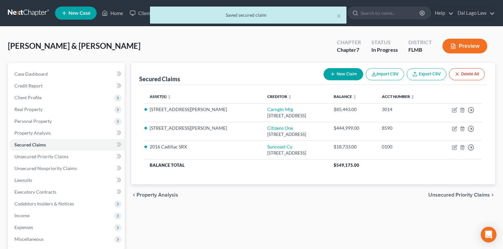
click at [461, 192] on span "Unsecured Priority Claims" at bounding box center [459, 194] width 62 height 5
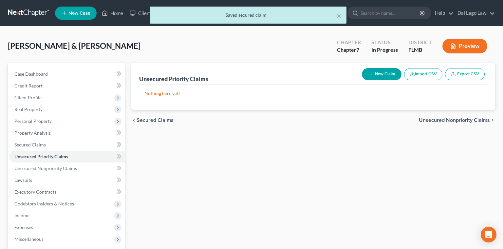
click at [475, 118] on span "Unsecured Nonpriority Claims" at bounding box center [454, 120] width 71 height 5
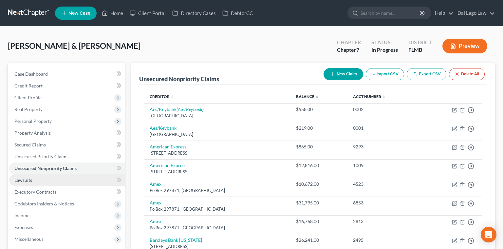
click at [20, 174] on link "Lawsuits" at bounding box center [67, 180] width 116 height 12
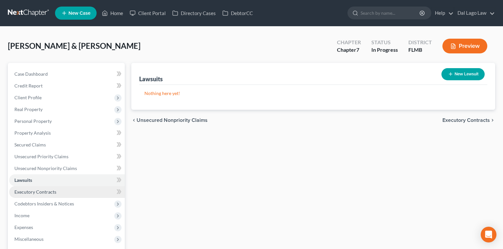
click at [20, 189] on span "Executory Contracts" at bounding box center [35, 192] width 42 height 6
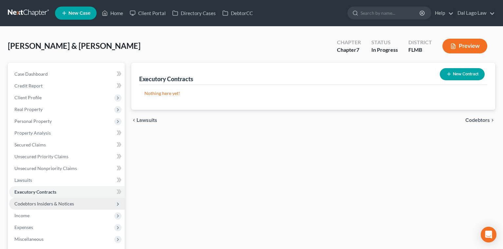
click at [19, 201] on span "Codebtors Insiders & Notices" at bounding box center [44, 204] width 60 height 6
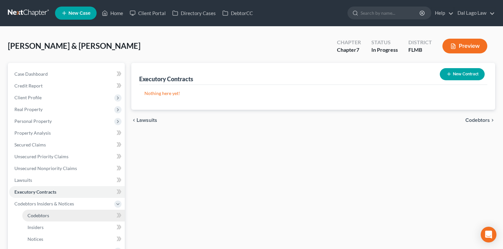
click at [29, 213] on span "Codebtors" at bounding box center [39, 216] width 22 height 6
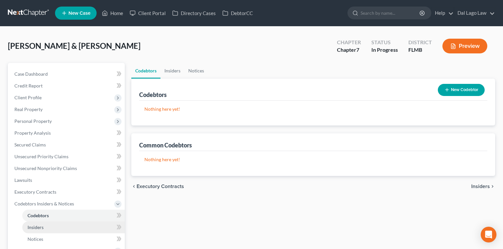
click at [28, 221] on link "Insiders" at bounding box center [73, 227] width 103 height 12
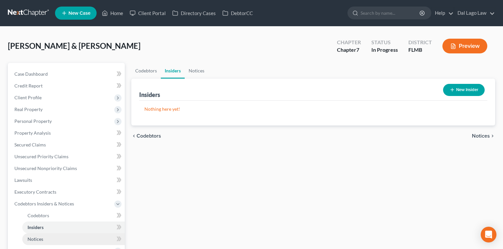
click at [28, 236] on span "Notices" at bounding box center [36, 239] width 16 height 6
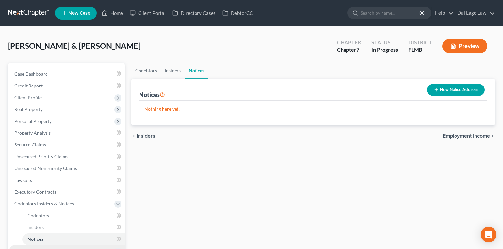
click at [19, 245] on span "Income" at bounding box center [67, 251] width 116 height 12
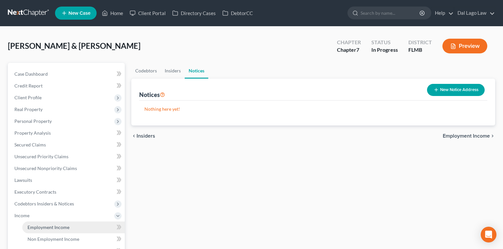
click at [35, 224] on span "Employment Income" at bounding box center [49, 227] width 42 height 6
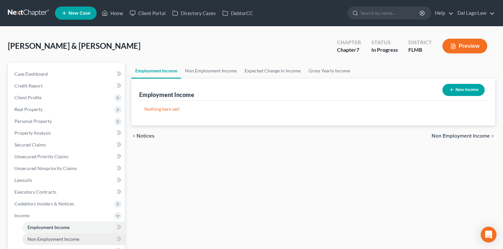
click at [32, 236] on span "Non Employment Income" at bounding box center [54, 239] width 52 height 6
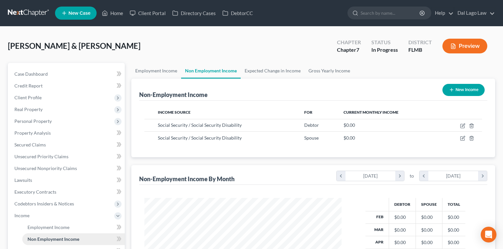
scroll to position [98, 210]
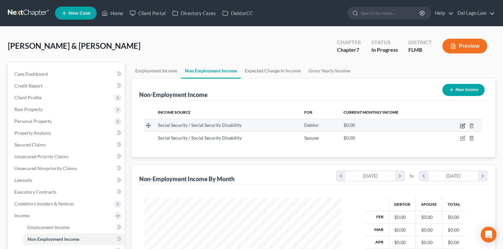
click at [465, 123] on icon "button" at bounding box center [462, 125] width 5 height 5
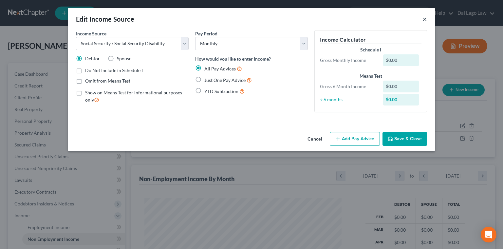
click at [423, 15] on button "×" at bounding box center [425, 19] width 5 height 8
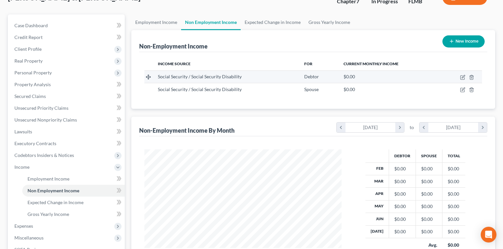
scroll to position [53, 0]
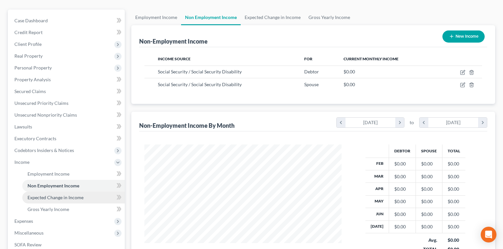
click at [48, 192] on link "Expected Change in Income" at bounding box center [73, 198] width 103 height 12
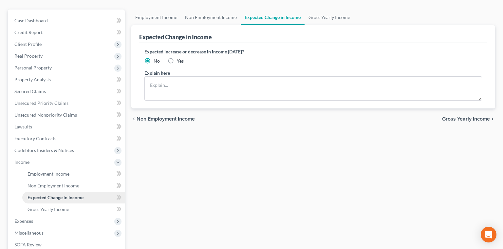
scroll to position [51, 0]
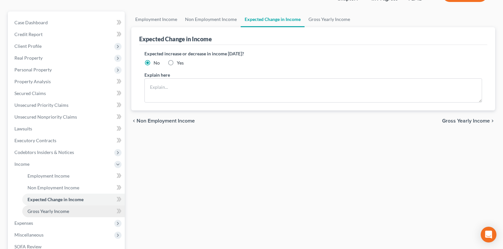
click at [41, 205] on link "Gross Yearly Income" at bounding box center [73, 211] width 103 height 12
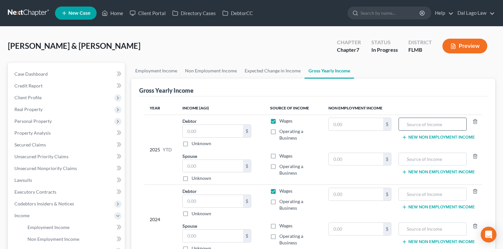
click at [433, 118] on input "text" at bounding box center [432, 124] width 61 height 12
click at [423, 153] on input "text" at bounding box center [432, 159] width 61 height 12
click at [305, 222] on div "Wages" at bounding box center [294, 225] width 48 height 7
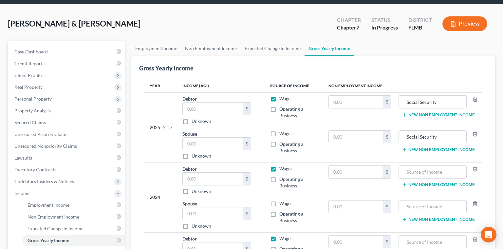
scroll to position [1, 0]
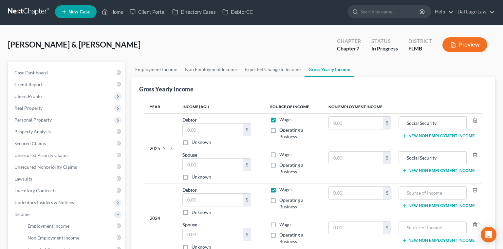
click at [279, 116] on label "Wages" at bounding box center [285, 119] width 13 height 7
click at [282, 116] on input "Wages" at bounding box center [284, 118] width 4 height 4
click at [279, 127] on label "Operating a Business" at bounding box center [298, 133] width 39 height 13
click at [282, 127] on input "Operating a Business" at bounding box center [284, 129] width 4 height 4
click at [279, 162] on label "Operating a Business" at bounding box center [298, 168] width 39 height 13
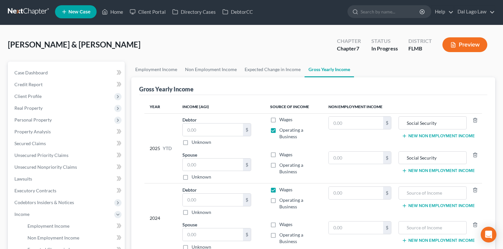
click at [282, 162] on input "Operating a Business" at bounding box center [284, 164] width 4 height 4
click at [279, 186] on label "Wages" at bounding box center [285, 189] width 13 height 7
click at [282, 186] on input "Wages" at bounding box center [284, 188] width 4 height 4
click at [279, 197] on label "Operating a Business" at bounding box center [298, 203] width 39 height 13
click at [282, 197] on input "Operating a Business" at bounding box center [284, 199] width 4 height 4
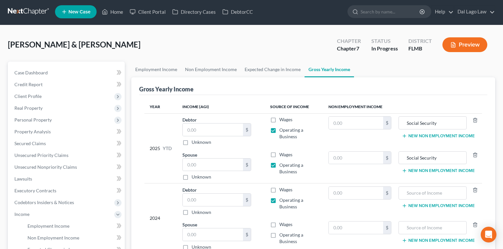
click at [279, 232] on label "Operating a Business" at bounding box center [298, 238] width 39 height 13
click at [282, 232] on input "Operating a Business" at bounding box center [284, 234] width 4 height 4
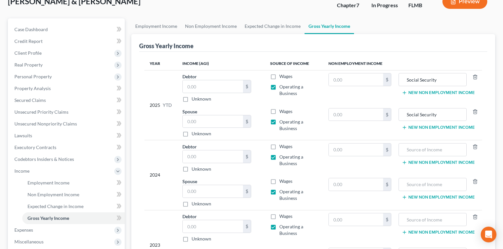
scroll to position [51, 0]
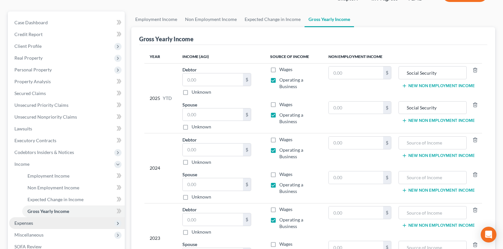
click at [19, 220] on span "Expenses" at bounding box center [23, 223] width 19 height 6
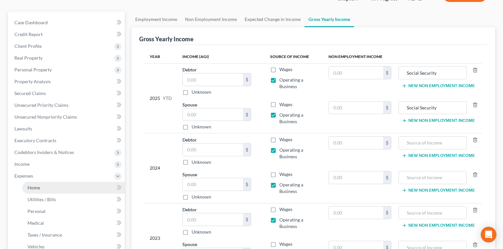
click at [28, 185] on span "Home" at bounding box center [34, 188] width 12 height 6
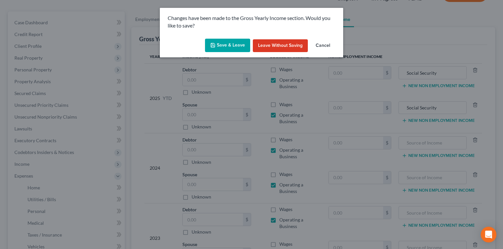
click at [237, 39] on button "Save & Leave" at bounding box center [227, 46] width 45 height 14
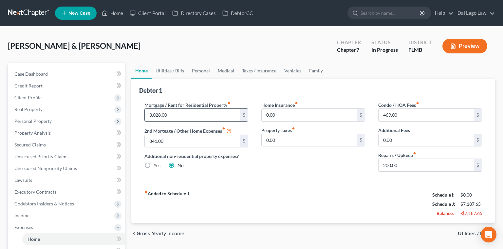
click at [178, 109] on input "3,028.00" at bounding box center [192, 115] width 95 height 12
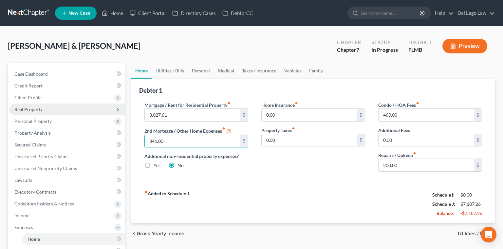
click at [17, 106] on span "Real Property" at bounding box center [28, 109] width 28 height 6
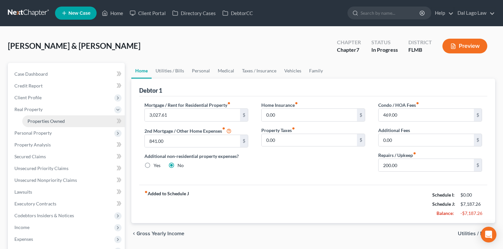
click at [43, 118] on span "Properties Owned" at bounding box center [46, 121] width 37 height 6
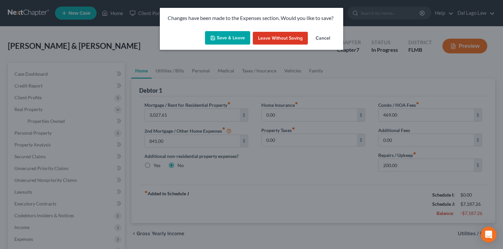
click at [237, 31] on button "Save & Leave" at bounding box center [227, 38] width 45 height 14
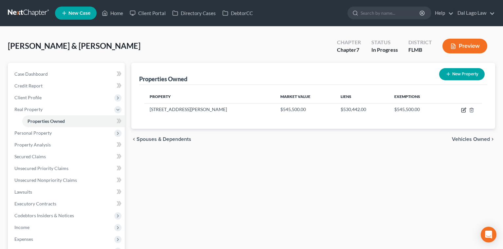
click at [466, 108] on icon "button" at bounding box center [464, 109] width 3 height 3
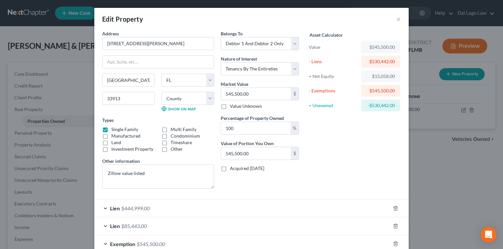
click at [185, 133] on label "Condominium" at bounding box center [185, 136] width 29 height 7
click at [178, 133] on input "Condominium" at bounding box center [175, 135] width 4 height 4
click at [138, 126] on label "Single Family" at bounding box center [124, 129] width 27 height 7
click at [118, 126] on input "Single Family" at bounding box center [116, 128] width 4 height 4
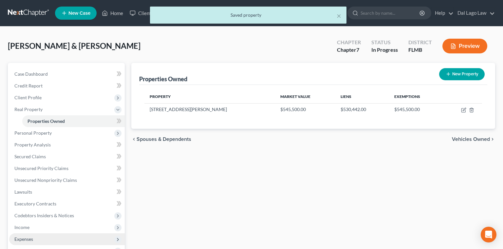
click at [17, 236] on span "Expenses" at bounding box center [23, 239] width 19 height 6
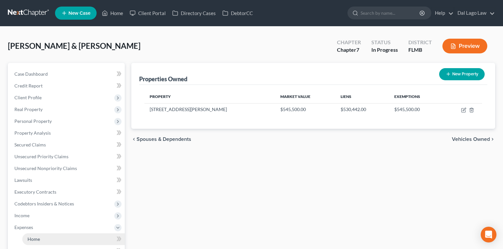
click at [31, 236] on span "Home" at bounding box center [34, 239] width 12 height 6
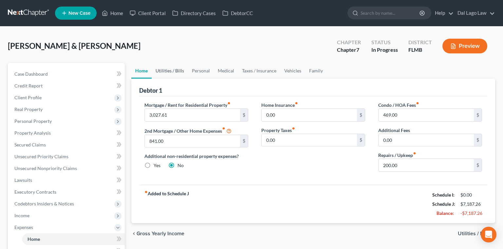
click at [161, 63] on link "Utilities / Bills" at bounding box center [170, 71] width 36 height 16
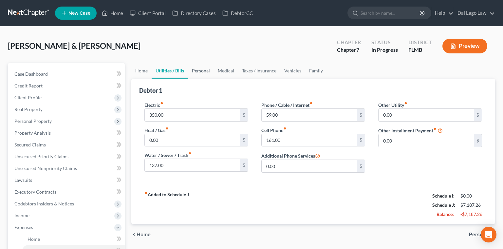
click at [188, 63] on link "Personal" at bounding box center [201, 71] width 26 height 16
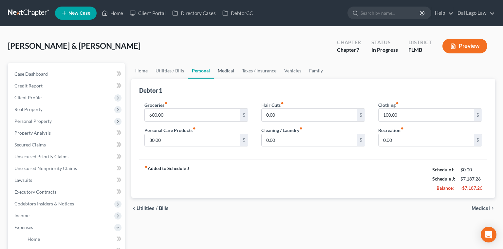
click at [214, 63] on link "Medical" at bounding box center [226, 71] width 24 height 16
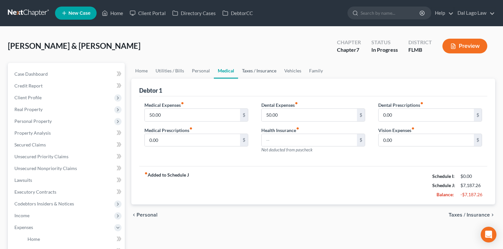
click at [238, 63] on link "Taxes / Insurance" at bounding box center [259, 71] width 42 height 16
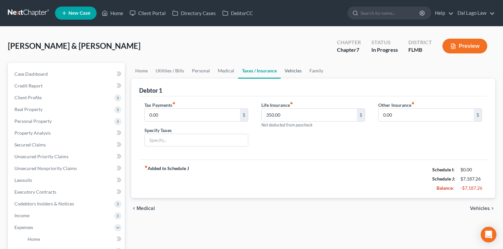
click at [281, 63] on link "Vehicles" at bounding box center [293, 71] width 25 height 16
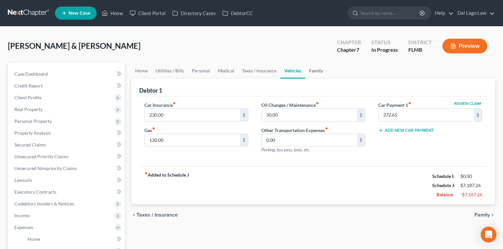
click at [305, 63] on link "Family" at bounding box center [316, 71] width 22 height 16
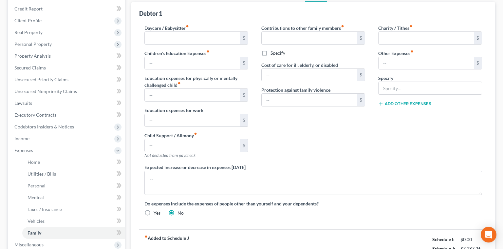
scroll to position [78, 0]
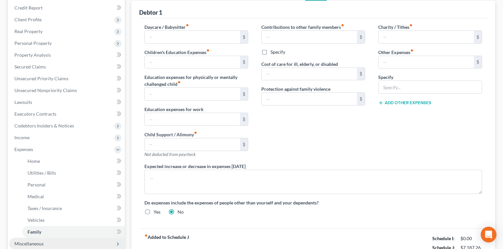
click at [24, 241] on span "Miscellaneous" at bounding box center [28, 244] width 29 height 6
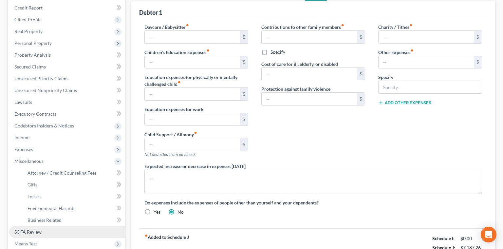
scroll to position [60, 0]
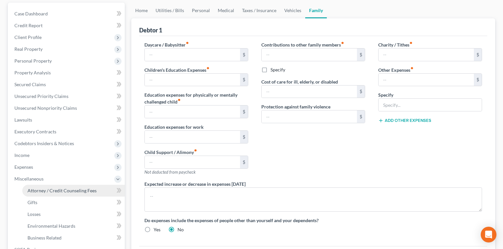
click at [43, 188] on span "Attorney / Credit Counseling Fees" at bounding box center [62, 191] width 69 height 6
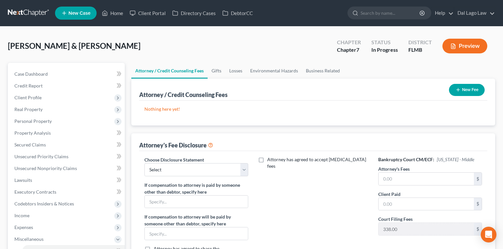
click at [475, 84] on button "New Fee" at bounding box center [467, 90] width 36 height 12
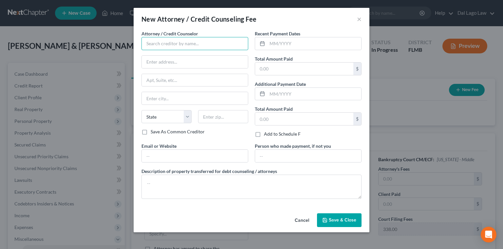
click at [208, 37] on input "text" at bounding box center [195, 43] width 107 height 13
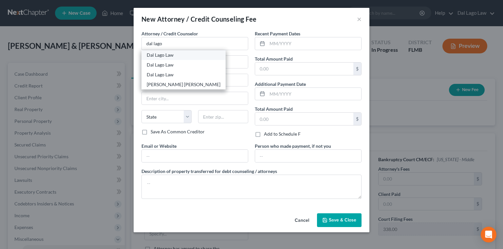
click at [211, 50] on div "Dal Lago Law" at bounding box center [184, 55] width 84 height 10
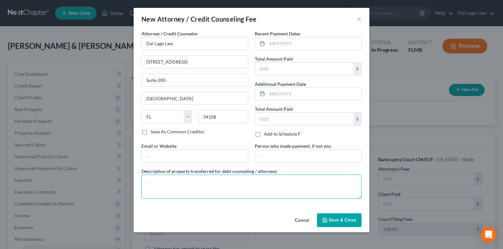
click at [194, 175] on textarea at bounding box center [252, 187] width 220 height 24
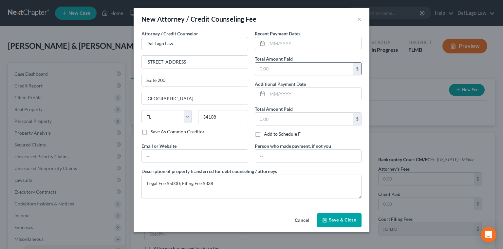
click at [272, 63] on input "text" at bounding box center [304, 69] width 98 height 12
click at [329, 217] on span "Save & Close" at bounding box center [343, 220] width 28 height 6
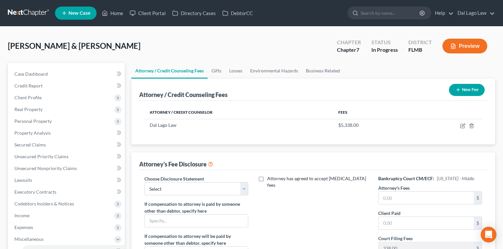
click at [481, 84] on button "New Fee" at bounding box center [467, 90] width 36 height 12
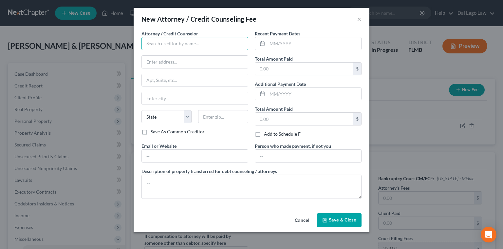
click at [181, 37] on input "text" at bounding box center [195, 43] width 107 height 13
click at [172, 155] on div "Attorney / Credit Counselor * [DOMAIN_NAME] State [US_STATE] AK AR AZ [GEOGRAPH…" at bounding box center [252, 120] width 236 height 180
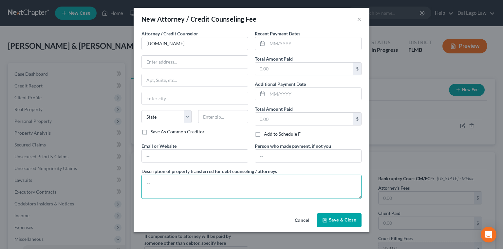
click at [182, 175] on textarea at bounding box center [252, 187] width 220 height 24
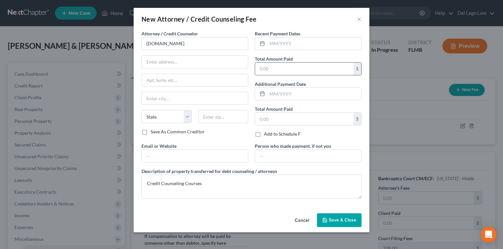
click at [268, 63] on input "text" at bounding box center [304, 69] width 98 height 12
click at [319, 213] on button "Save & Close" at bounding box center [339, 220] width 45 height 14
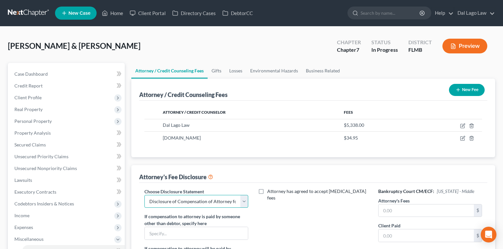
click option "Disclosure of Compensation of Attorney for Debtor(s) [GEOGRAPHIC_DATA]" at bounding box center [0, 0] width 0 height 0
click at [392, 204] on input "text" at bounding box center [426, 210] width 95 height 12
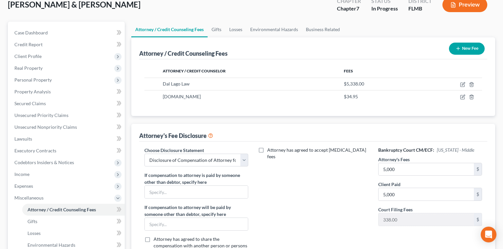
scroll to position [50, 0]
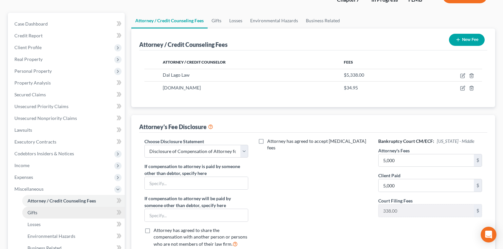
click at [41, 207] on link "Gifts" at bounding box center [73, 213] width 103 height 12
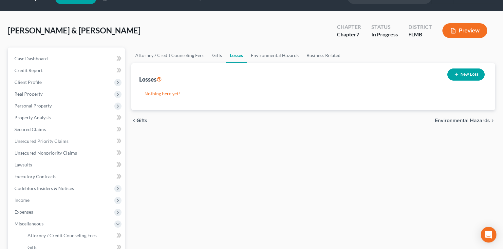
scroll to position [25, 0]
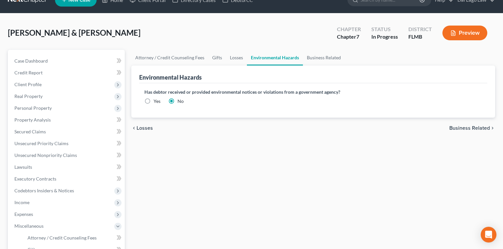
scroll to position [25, 0]
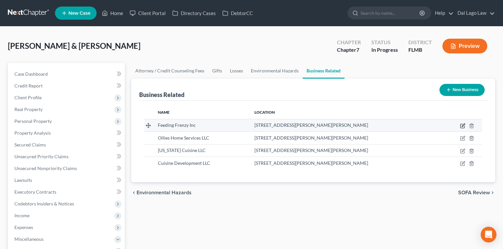
click at [465, 123] on icon "button" at bounding box center [462, 125] width 5 height 5
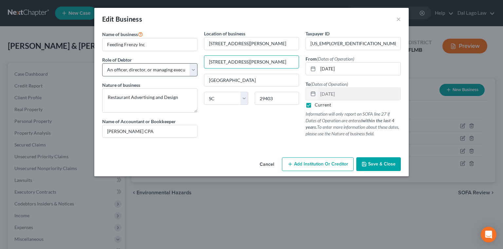
drag, startPoint x: 259, startPoint y: 46, endPoint x: 194, endPoint y: 56, distance: 66.2
click at [194, 56] on div "Name of business * Feeding Frenzy Inc Role of Debtor * Select A member of a lim…" at bounding box center [251, 89] width 305 height 118
drag, startPoint x: 248, startPoint y: 47, endPoint x: 214, endPoint y: 50, distance: 33.8
click at [214, 56] on input "[STREET_ADDRESS][PERSON_NAME]" at bounding box center [251, 62] width 95 height 12
click at [356, 157] on button "Save & Close" at bounding box center [378, 164] width 45 height 14
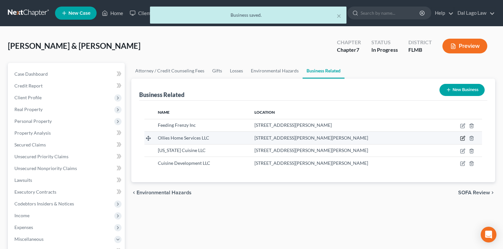
click at [465, 136] on icon "button" at bounding box center [462, 138] width 5 height 5
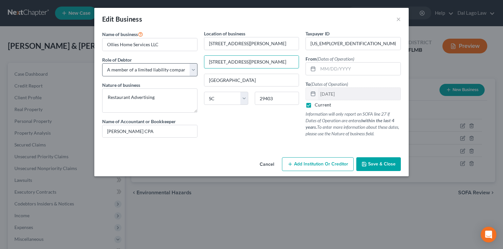
drag, startPoint x: 257, startPoint y: 46, endPoint x: 188, endPoint y: 50, distance: 68.9
click at [188, 50] on div "Name of business * Ollies Home Services LLC Role of Debtor * Select A member of…" at bounding box center [251, 89] width 305 height 118
drag, startPoint x: 252, startPoint y: 46, endPoint x: 214, endPoint y: 48, distance: 38.1
click at [210, 56] on input "[STREET_ADDRESS][PERSON_NAME]" at bounding box center [251, 62] width 95 height 12
click at [356, 157] on button "Save & Close" at bounding box center [378, 164] width 45 height 14
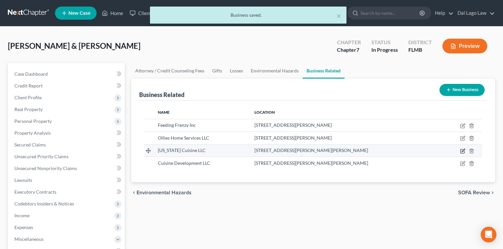
click at [465, 148] on icon "button" at bounding box center [462, 150] width 5 height 5
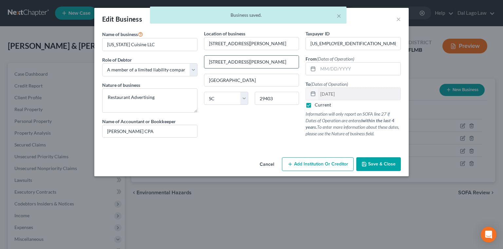
click at [241, 56] on input "[STREET_ADDRESS][PERSON_NAME]" at bounding box center [251, 62] width 95 height 12
drag, startPoint x: 246, startPoint y: 46, endPoint x: 167, endPoint y: 53, distance: 79.3
click at [204, 56] on input "[STREET_ADDRESS][PERSON_NAME]" at bounding box center [251, 62] width 95 height 12
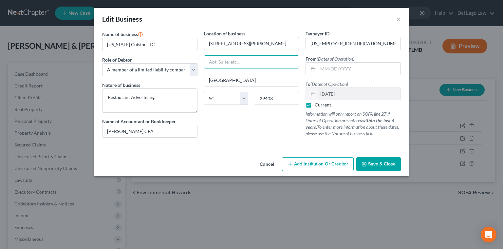
click at [356, 157] on button "Save & Close" at bounding box center [378, 164] width 45 height 14
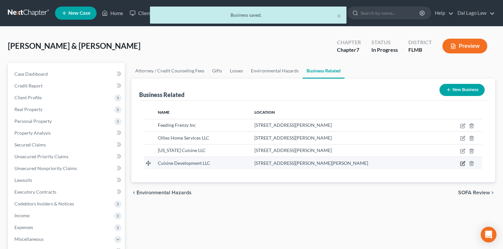
click at [465, 161] on icon "button" at bounding box center [462, 163] width 5 height 5
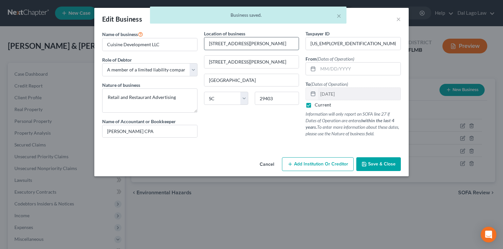
click at [246, 37] on input "[STREET_ADDRESS][PERSON_NAME]" at bounding box center [251, 43] width 95 height 12
click at [244, 56] on input "[STREET_ADDRESS][PERSON_NAME]" at bounding box center [251, 62] width 95 height 12
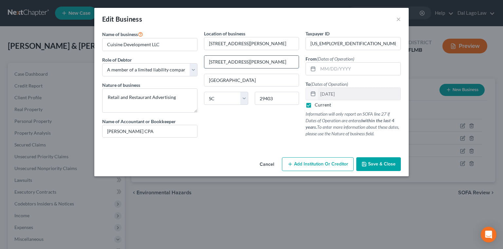
drag, startPoint x: 247, startPoint y: 47, endPoint x: 201, endPoint y: 49, distance: 46.2
click at [204, 56] on input "[STREET_ADDRESS][PERSON_NAME]" at bounding box center [251, 62] width 95 height 12
click at [356, 157] on button "Save & Close" at bounding box center [378, 164] width 45 height 14
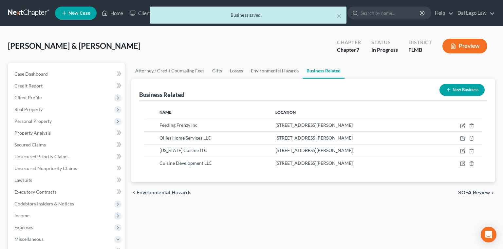
click at [474, 190] on span "SOFA Review" at bounding box center [474, 192] width 32 height 5
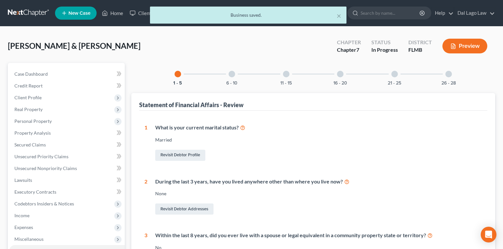
click at [445, 71] on div at bounding box center [448, 74] width 7 height 7
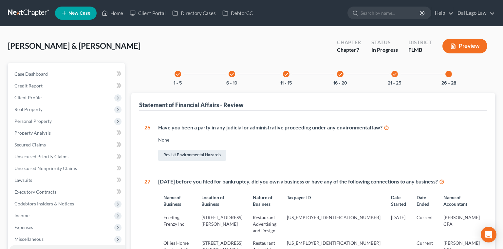
click at [391, 71] on div "check" at bounding box center [394, 74] width 7 height 7
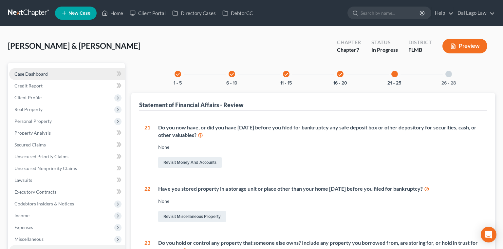
click at [28, 71] on span "Case Dashboard" at bounding box center [30, 74] width 33 height 6
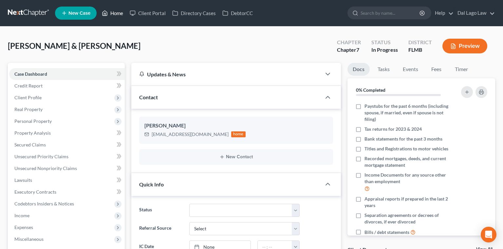
click at [101, 9] on link "Home" at bounding box center [113, 13] width 28 height 12
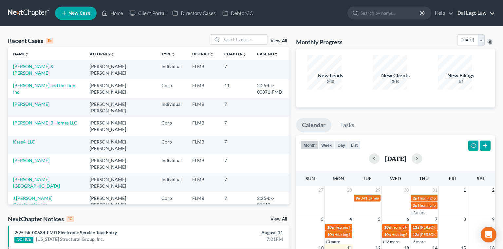
click at [494, 9] on link "Dal Lago Law" at bounding box center [474, 13] width 41 height 12
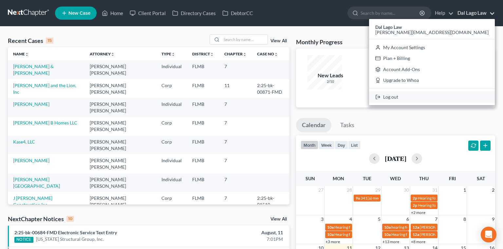
click at [465, 91] on link "Log out" at bounding box center [432, 96] width 126 height 11
